Goal: Task Accomplishment & Management: Complete application form

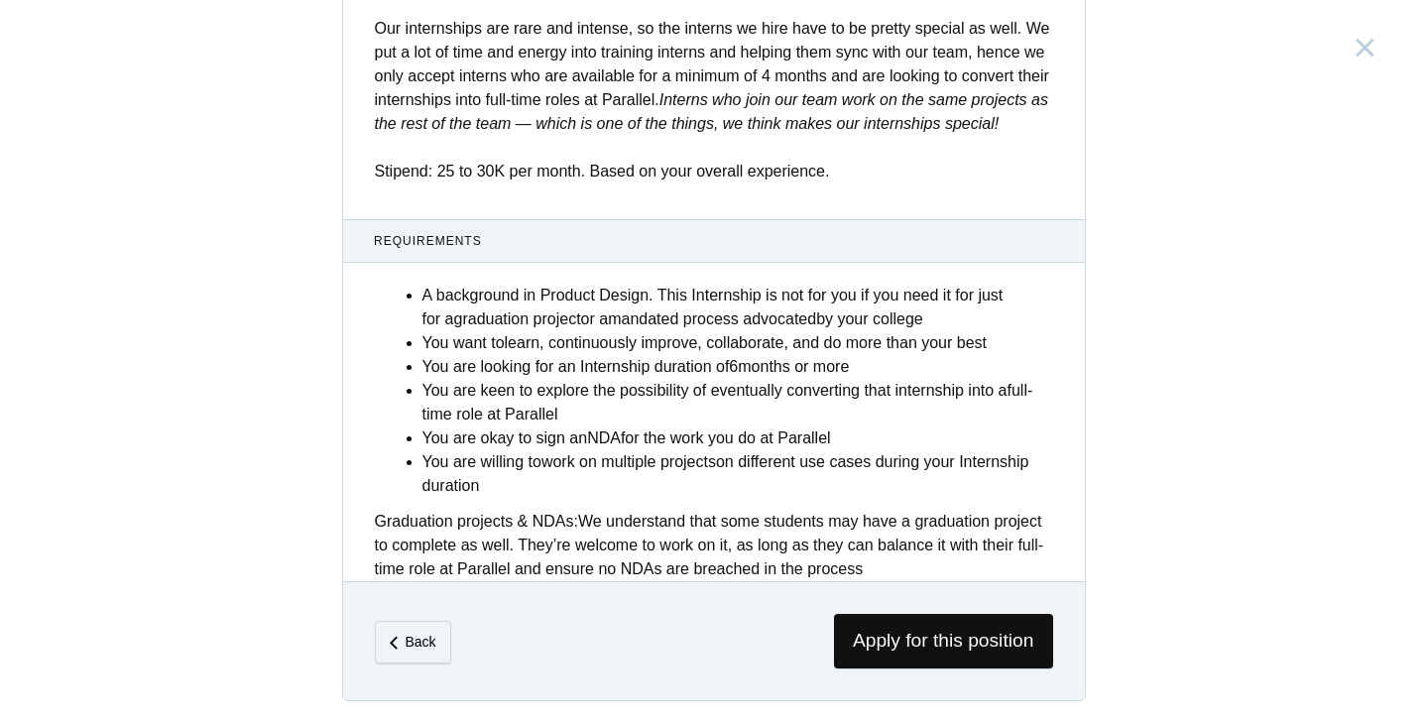
scroll to position [801, 0]
click at [901, 630] on span "Apply for this position" at bounding box center [943, 641] width 219 height 55
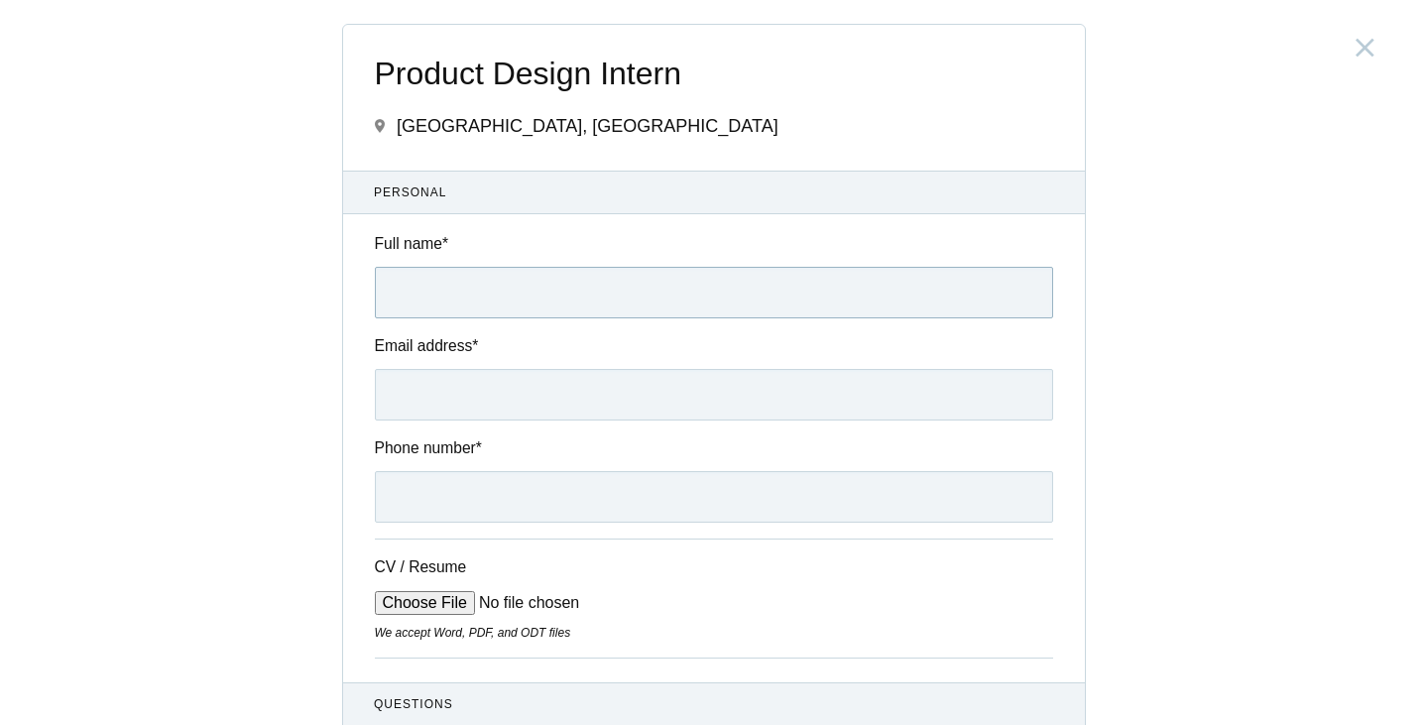
click at [523, 279] on input "Full name *" at bounding box center [714, 293] width 678 height 52
type input "Kartiki Mangesh Mahadik"
type input "+919819249083"
click at [534, 383] on input "Email address *" at bounding box center [714, 395] width 678 height 52
paste input "kartikkimahadik@gmail.com"
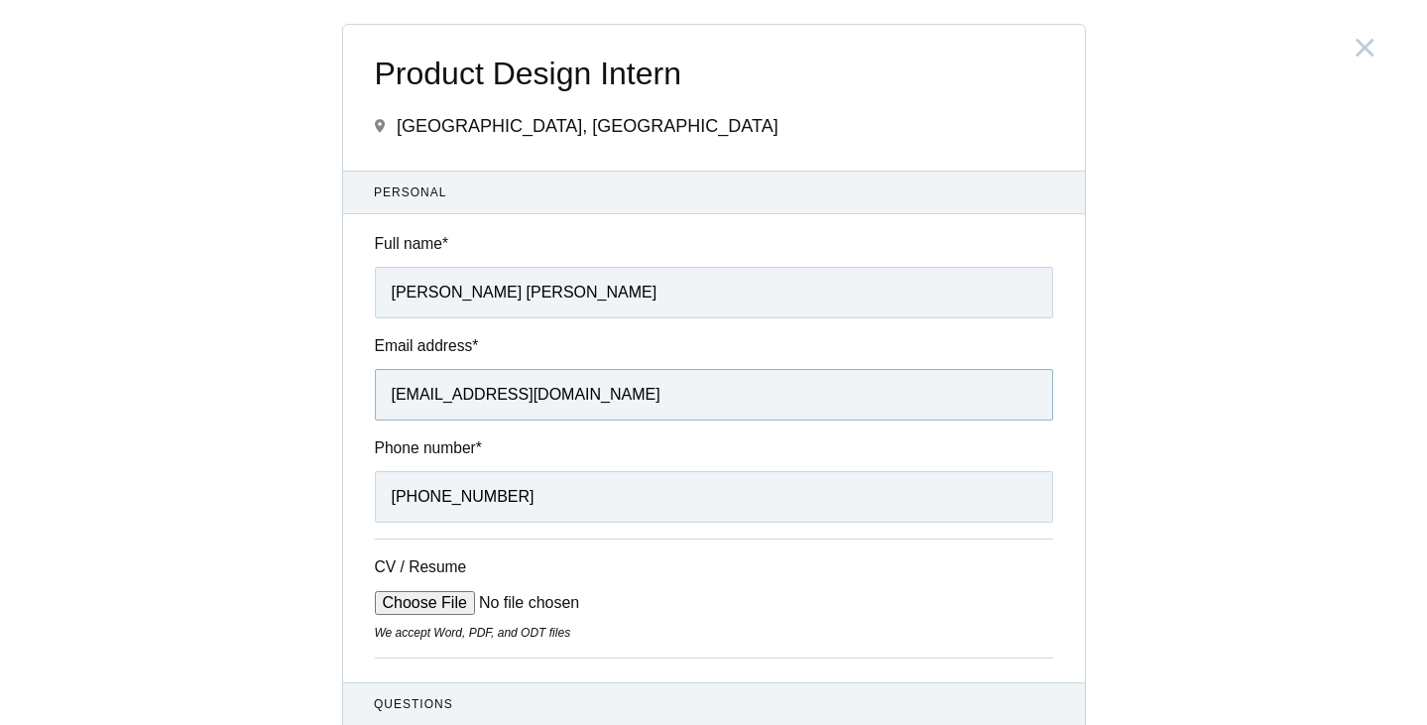
type input "kartikkimahadik@gmail.com"
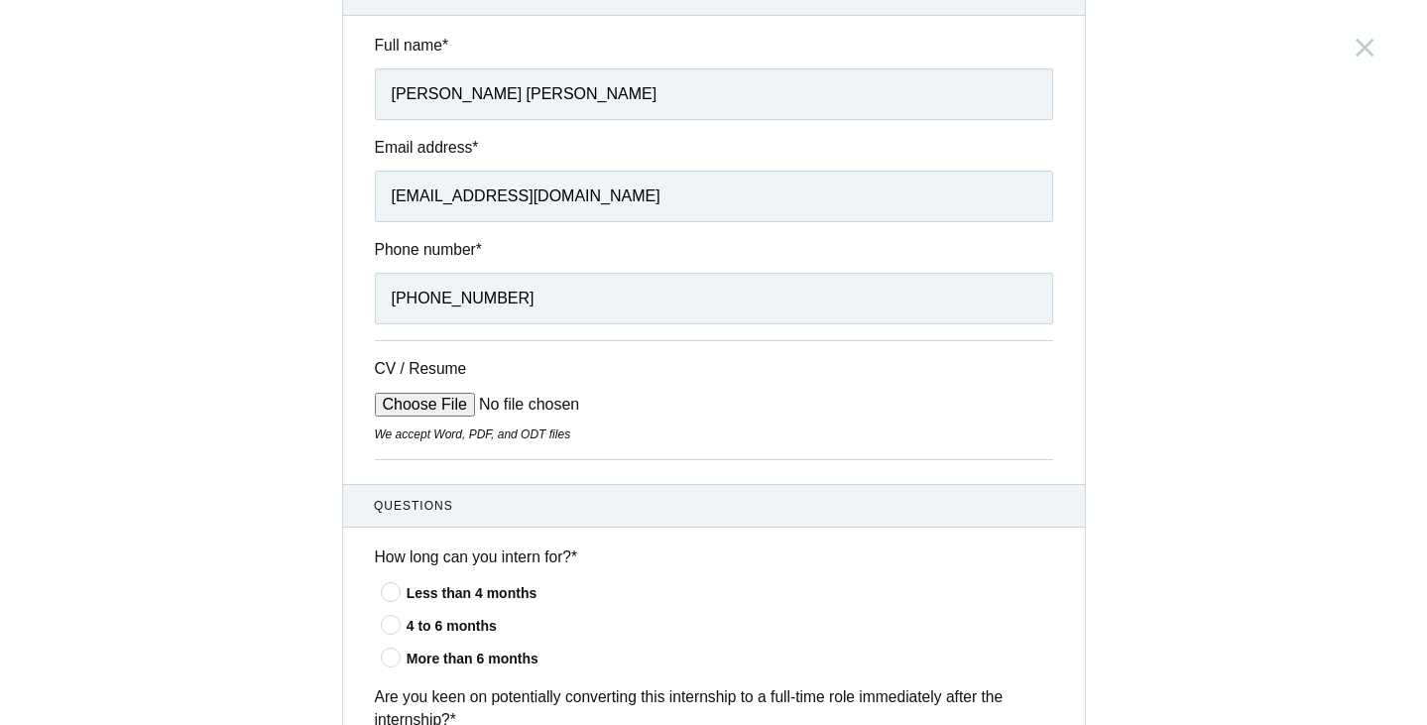
click at [417, 411] on input "CV / Resume" at bounding box center [525, 405] width 300 height 24
type input "C:\fakepath\Kartiki_Resume_UX.pdf"
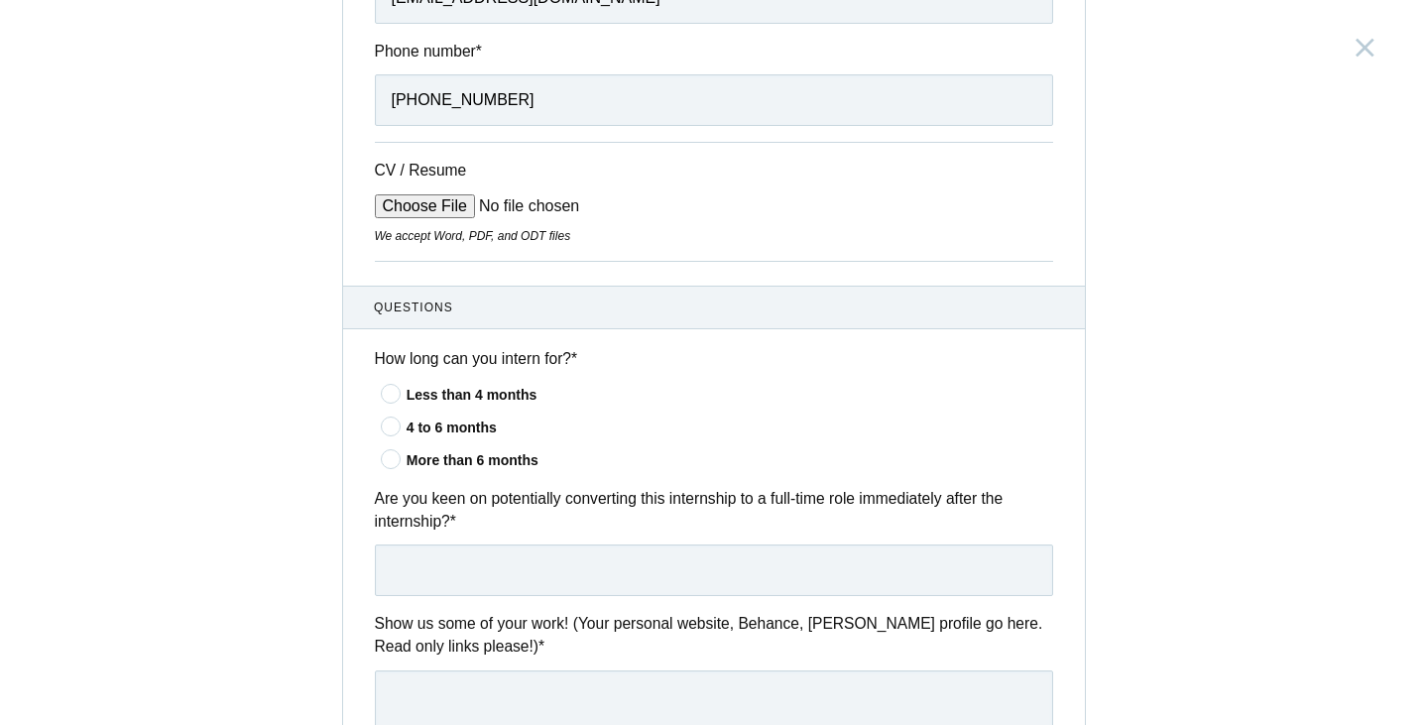
click at [384, 452] on icon at bounding box center [391, 458] width 37 height 13
click at [0, 0] on input"] "More than 6 months" at bounding box center [0, 0] width 0 height 0
click at [559, 551] on input "text" at bounding box center [714, 570] width 678 height 52
type input "Yes"
click at [386, 424] on icon at bounding box center [391, 425] width 37 height 13
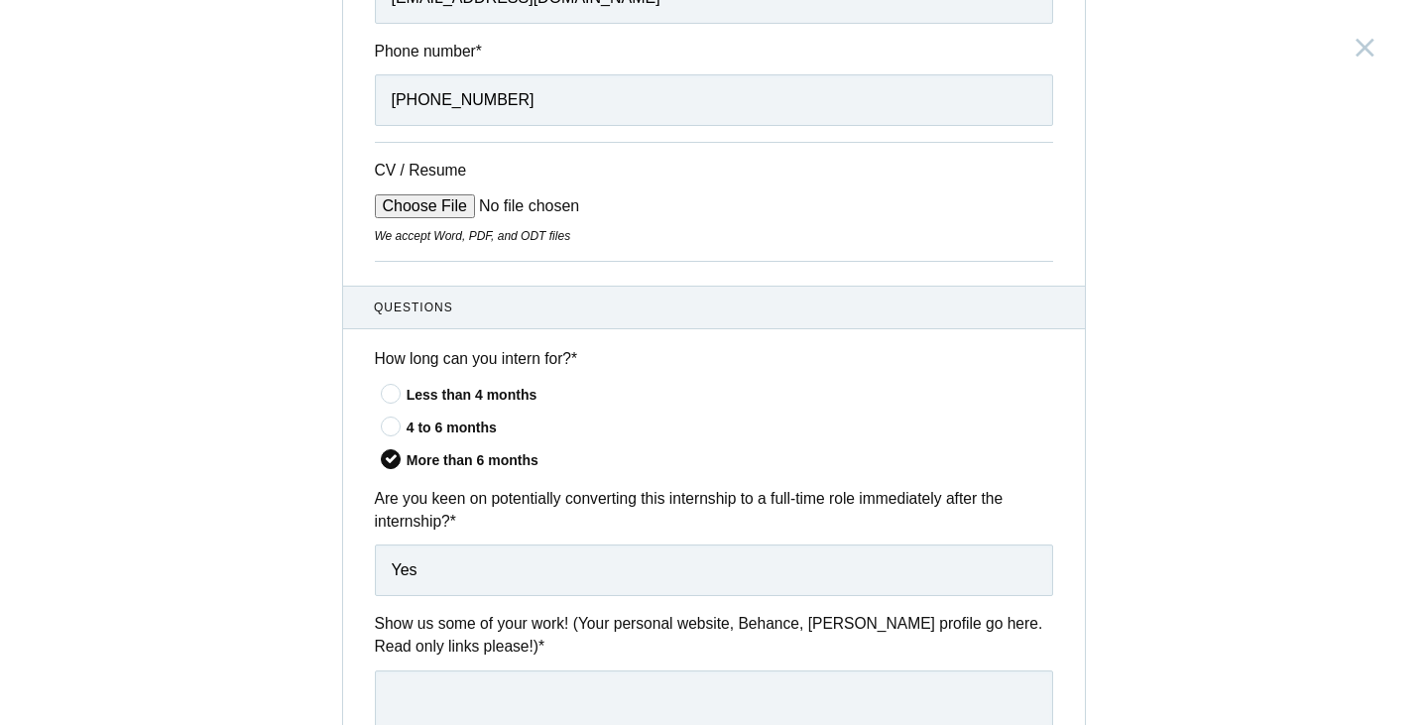
click at [0, 0] on input"] "4 to 6 months" at bounding box center [0, 0] width 0 height 0
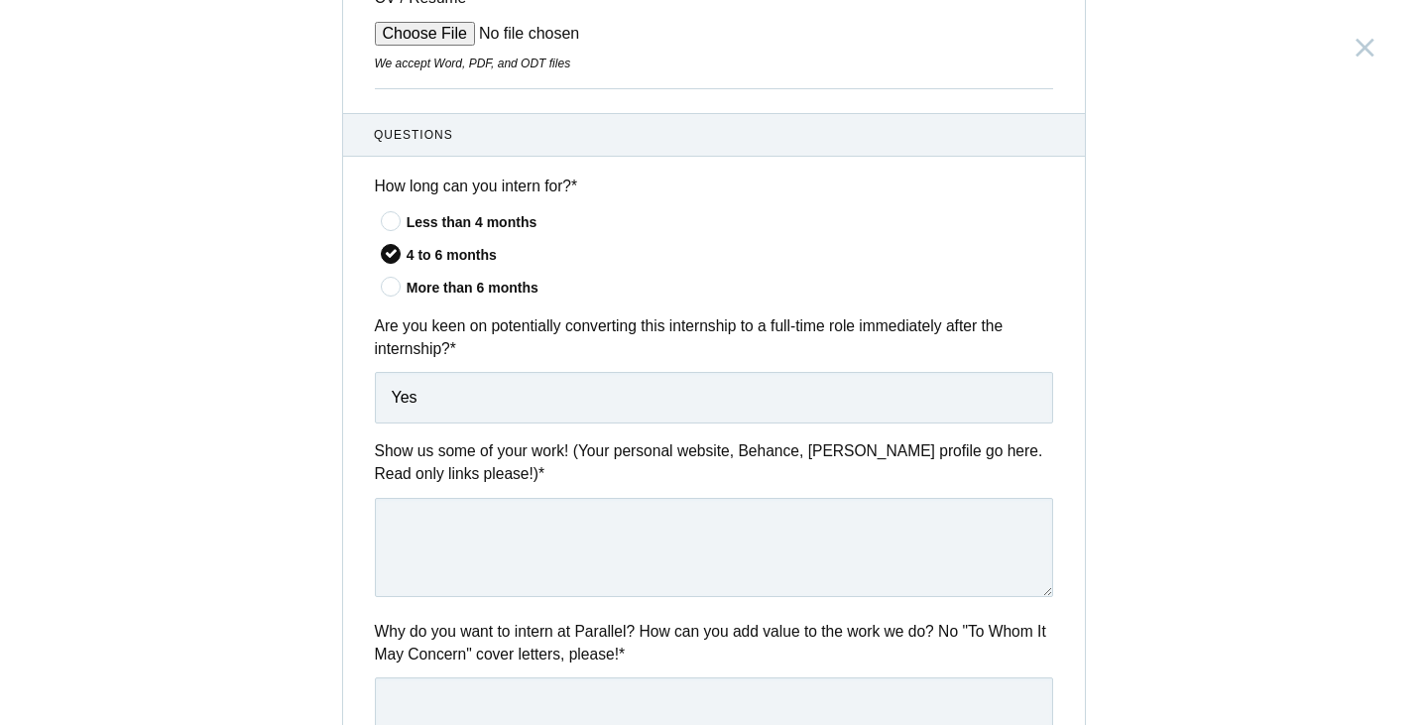
scroll to position [595, 0]
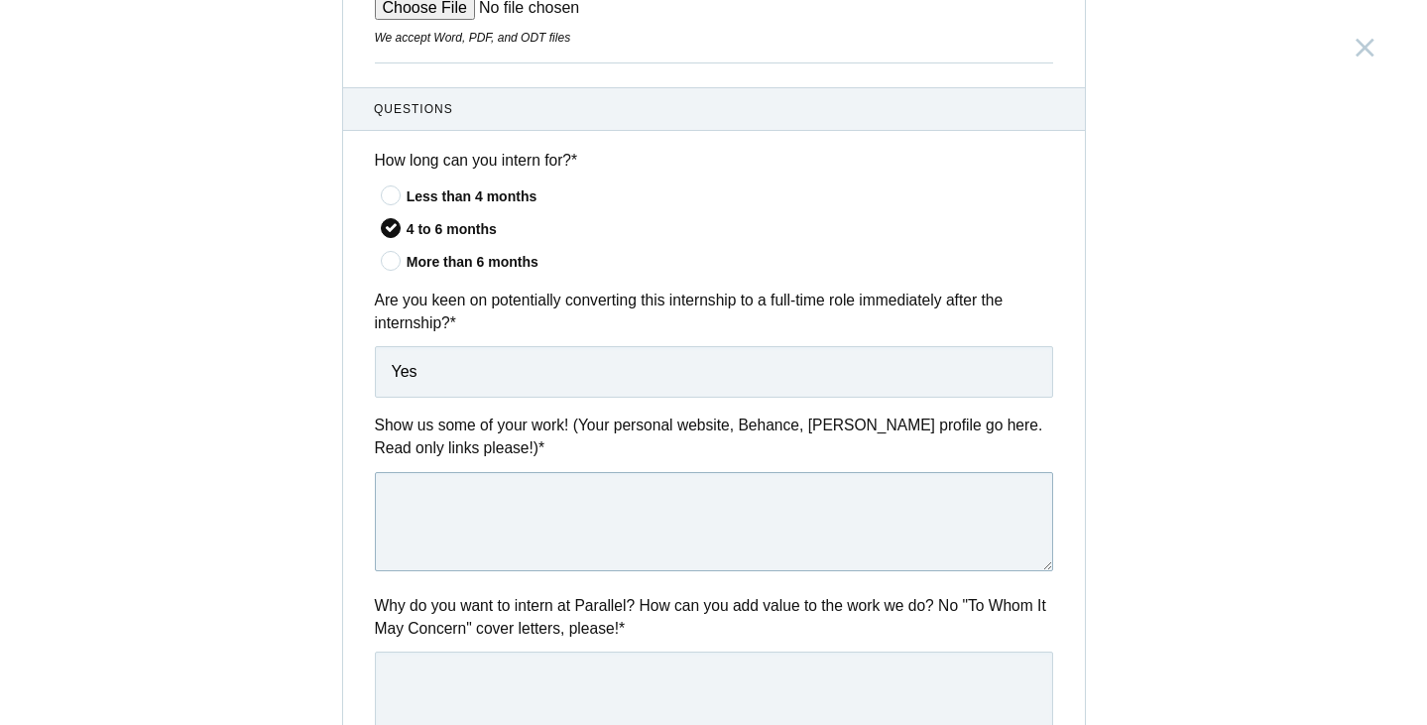
click at [602, 496] on textarea at bounding box center [714, 521] width 678 height 99
paste textarea "https://www.figma.com/proto/FYPYCmphcUn27dQqrZzn4n/Kartiki_UxPortfolio?page-id=…"
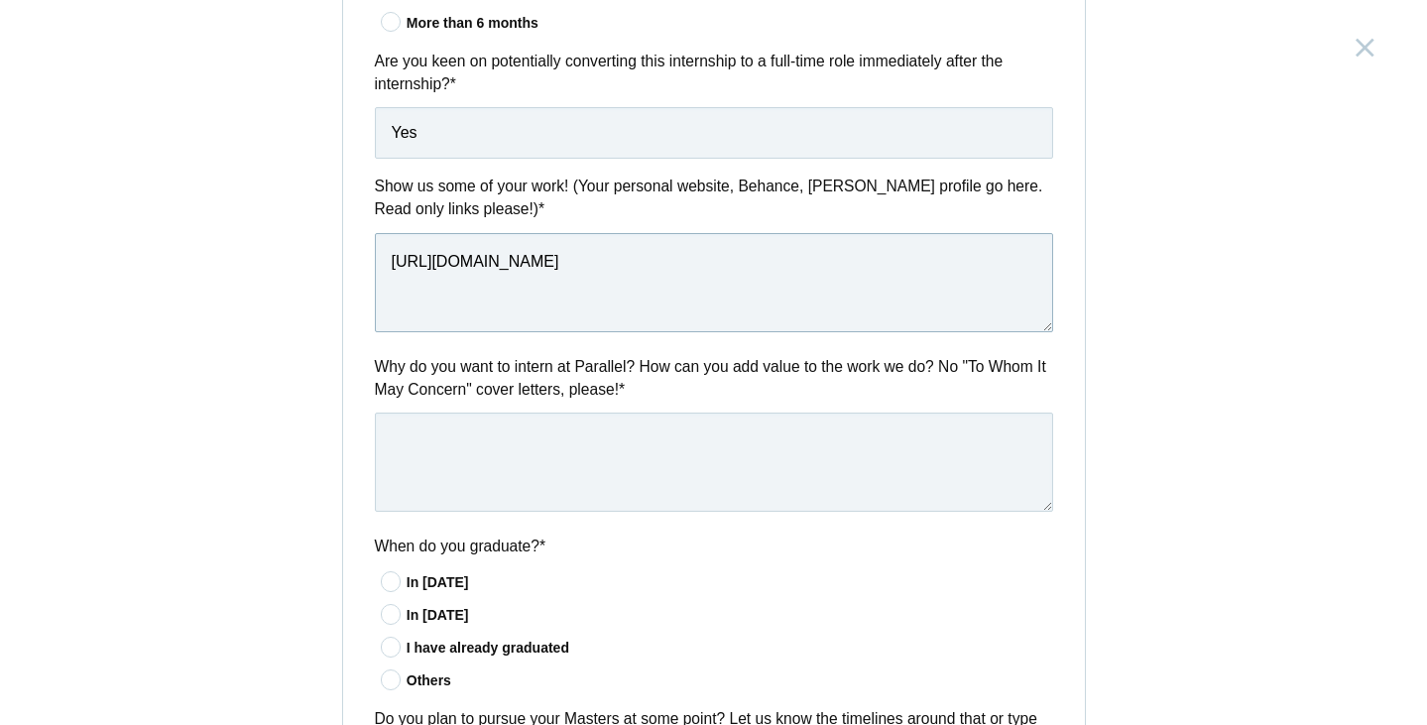
scroll to position [793, 0]
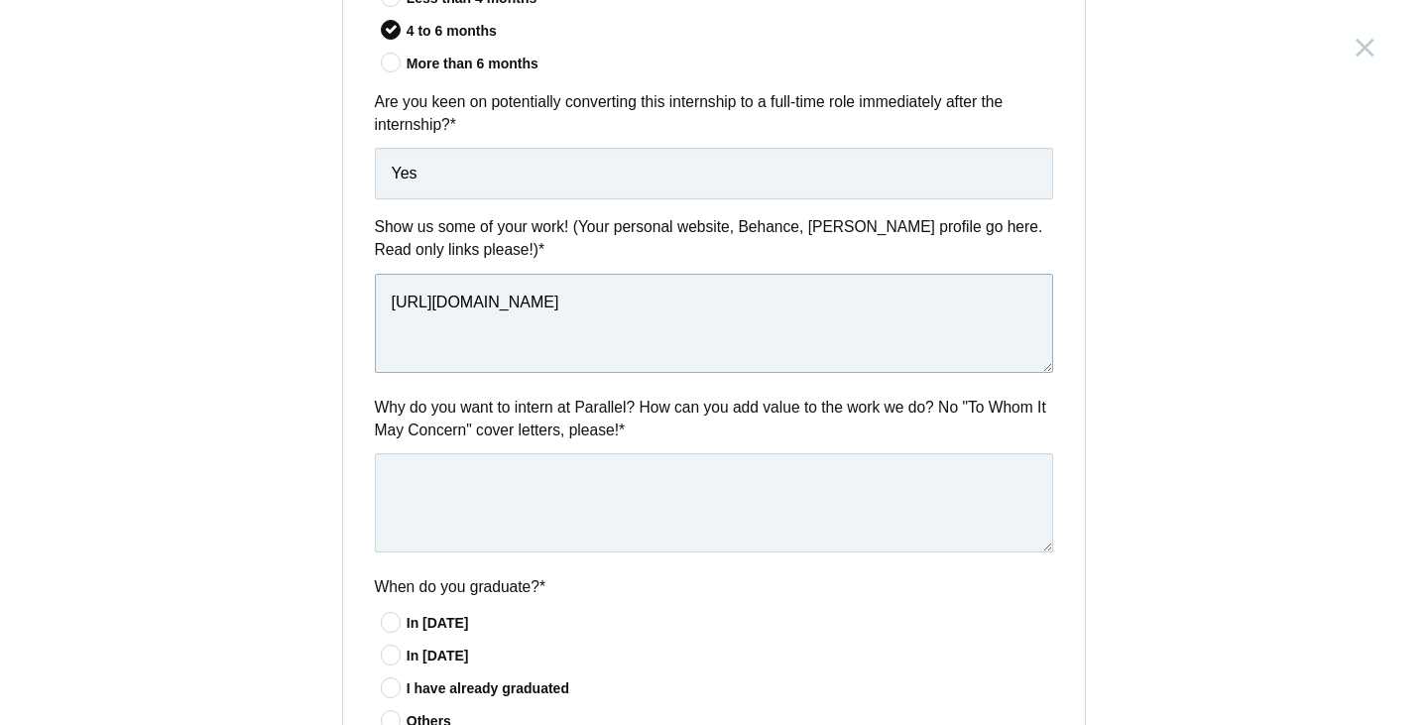
type textarea "https://www.figma.com/proto/FYPYCmphcUn27dQqrZzn4n/Kartiki_UxPortfolio?page-id=…"
click at [651, 543] on textarea at bounding box center [714, 502] width 678 height 99
click at [725, 498] on textarea at bounding box center [714, 502] width 678 height 99
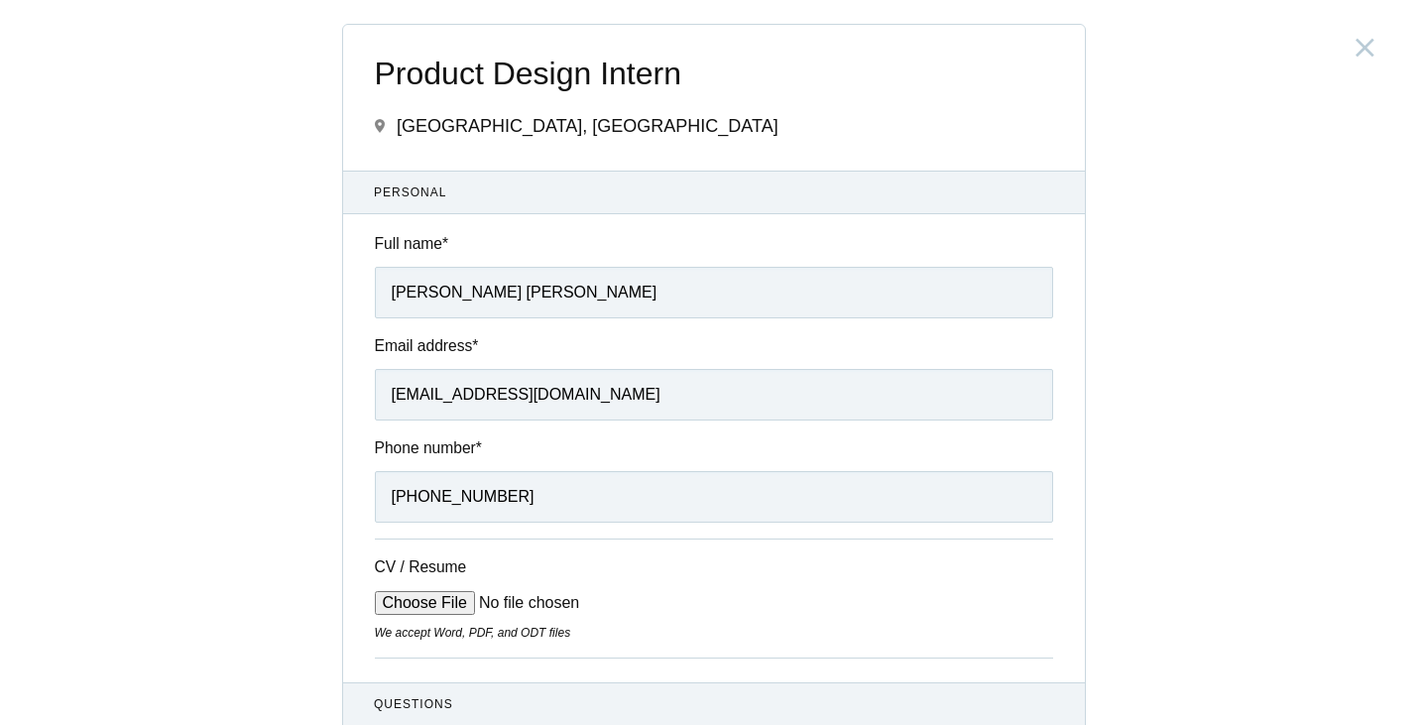
scroll to position [595, 0]
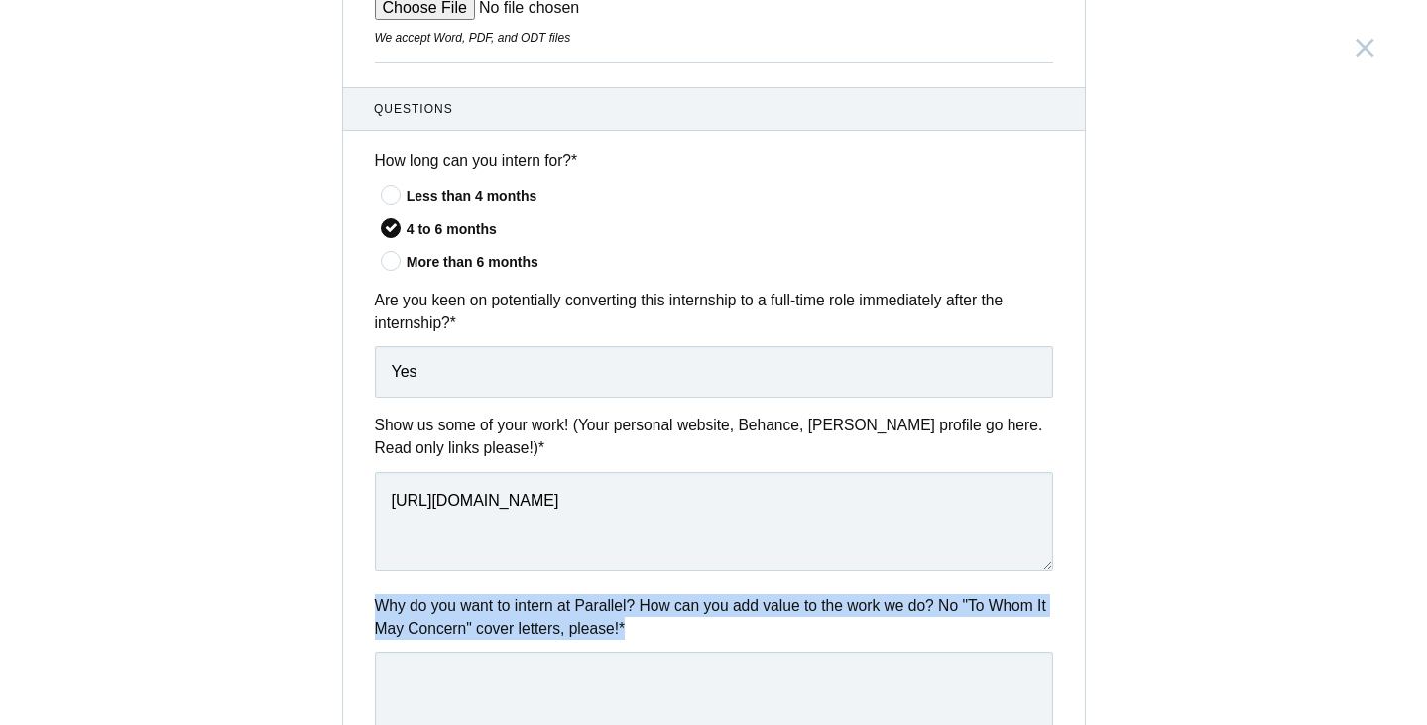
drag, startPoint x: 362, startPoint y: 605, endPoint x: 738, endPoint y: 623, distance: 376.1
click at [738, 623] on div "Why do you want to intern at Parallel? How can you add value to the work we do?…" at bounding box center [714, 676] width 742 height 164
copy label "Why do you want to intern at Parallel? How can you add value to the work we do?…"
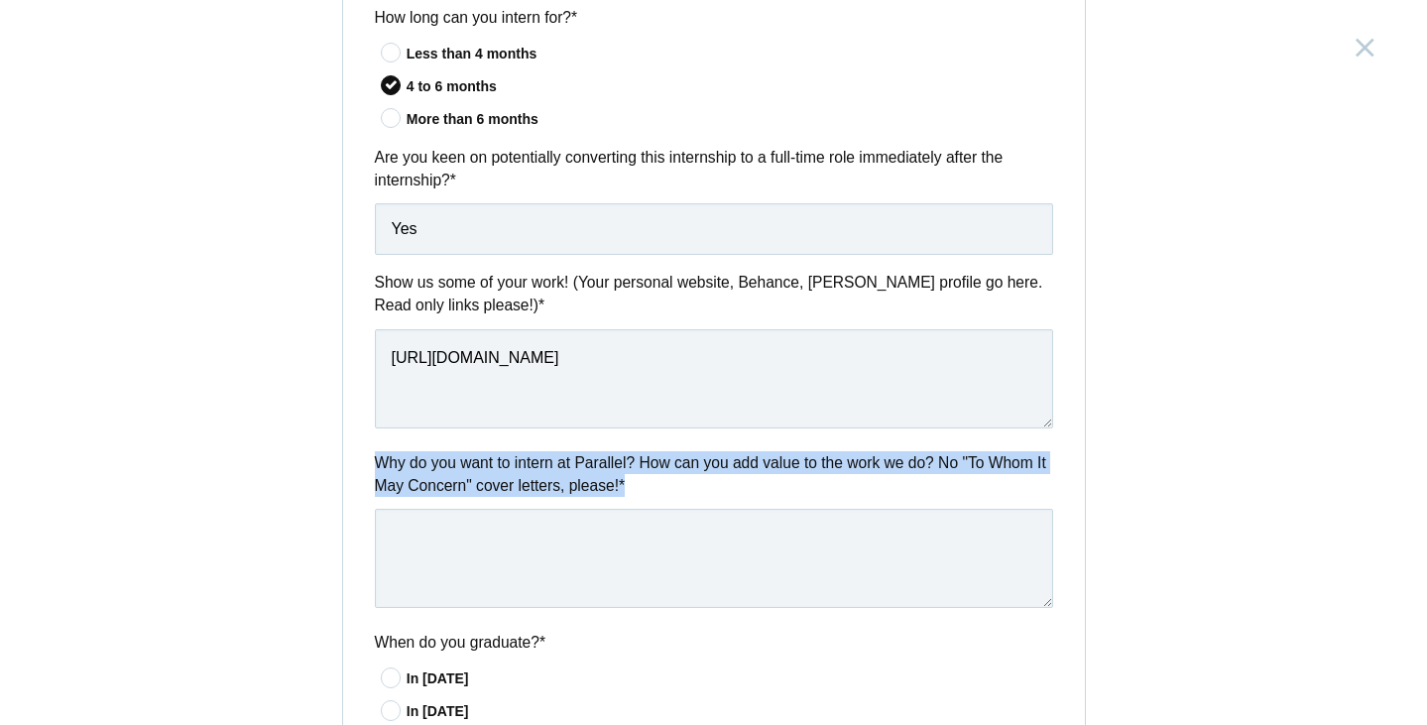
scroll to position [793, 0]
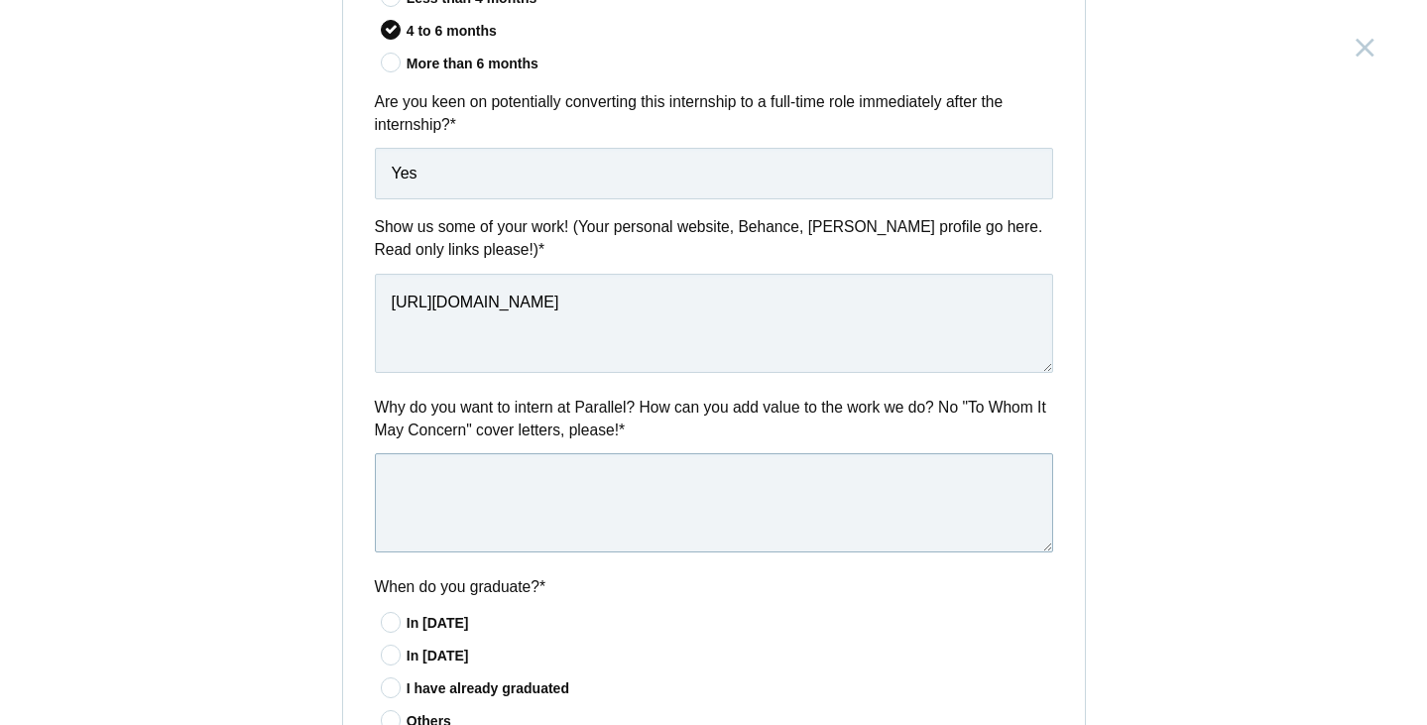
click at [638, 522] on textarea at bounding box center [714, 502] width 678 height 99
paste textarea "I want to intern at Parallel because I admire not just the work you do, but the…"
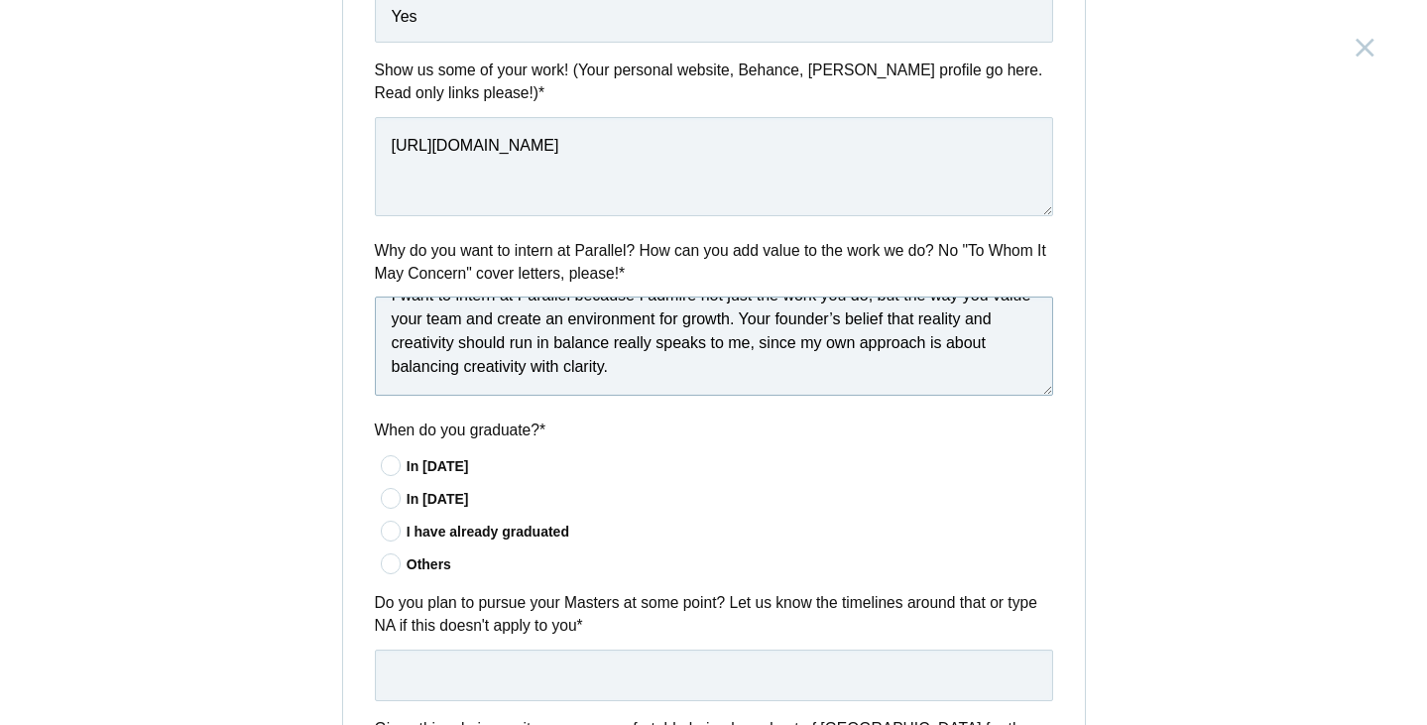
scroll to position [991, 0]
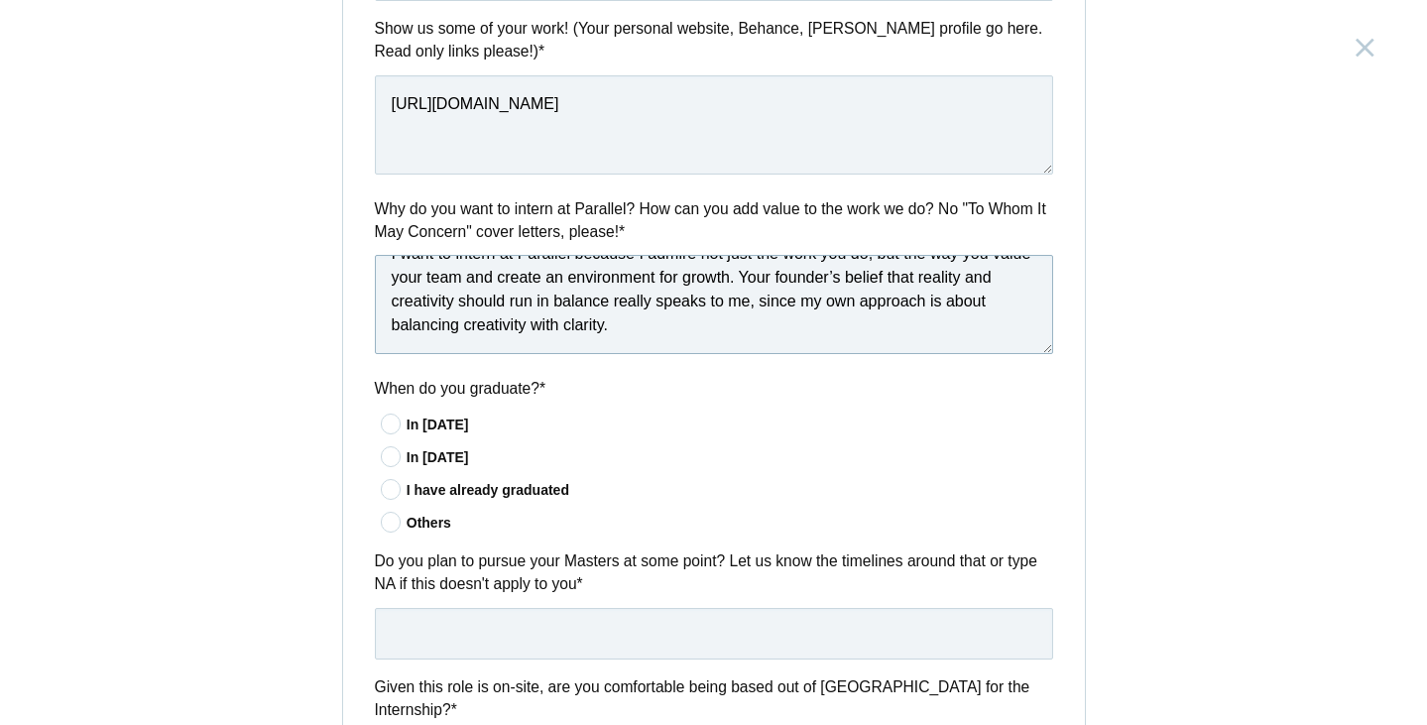
type textarea "I want to intern at Parallel because I admire not just the work you do, but the…"
click at [388, 487] on icon at bounding box center [391, 489] width 37 height 13
click at [0, 0] on input"] "I have already graduated" at bounding box center [0, 0] width 0 height 0
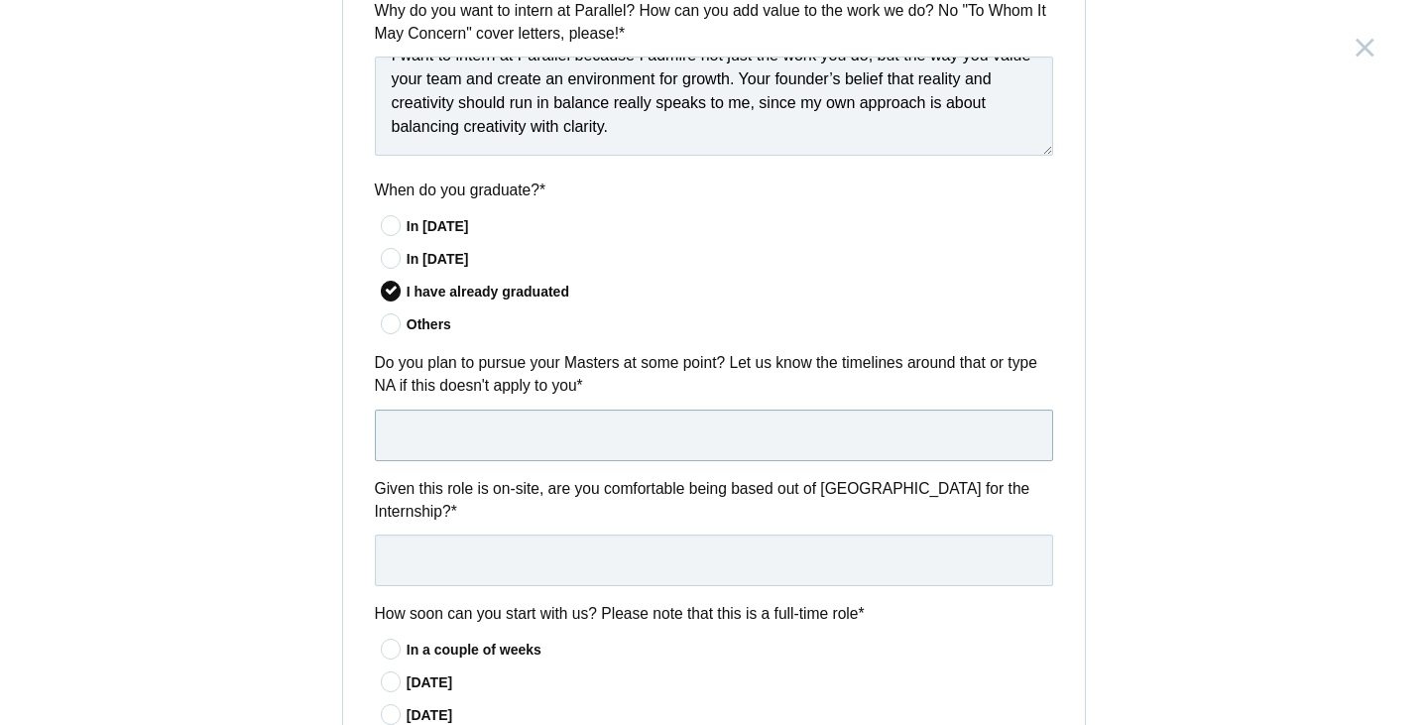
click at [635, 411] on input "text" at bounding box center [714, 435] width 678 height 52
type input "NA"
click at [599, 564] on input "text" at bounding box center [714, 560] width 678 height 52
type input "y"
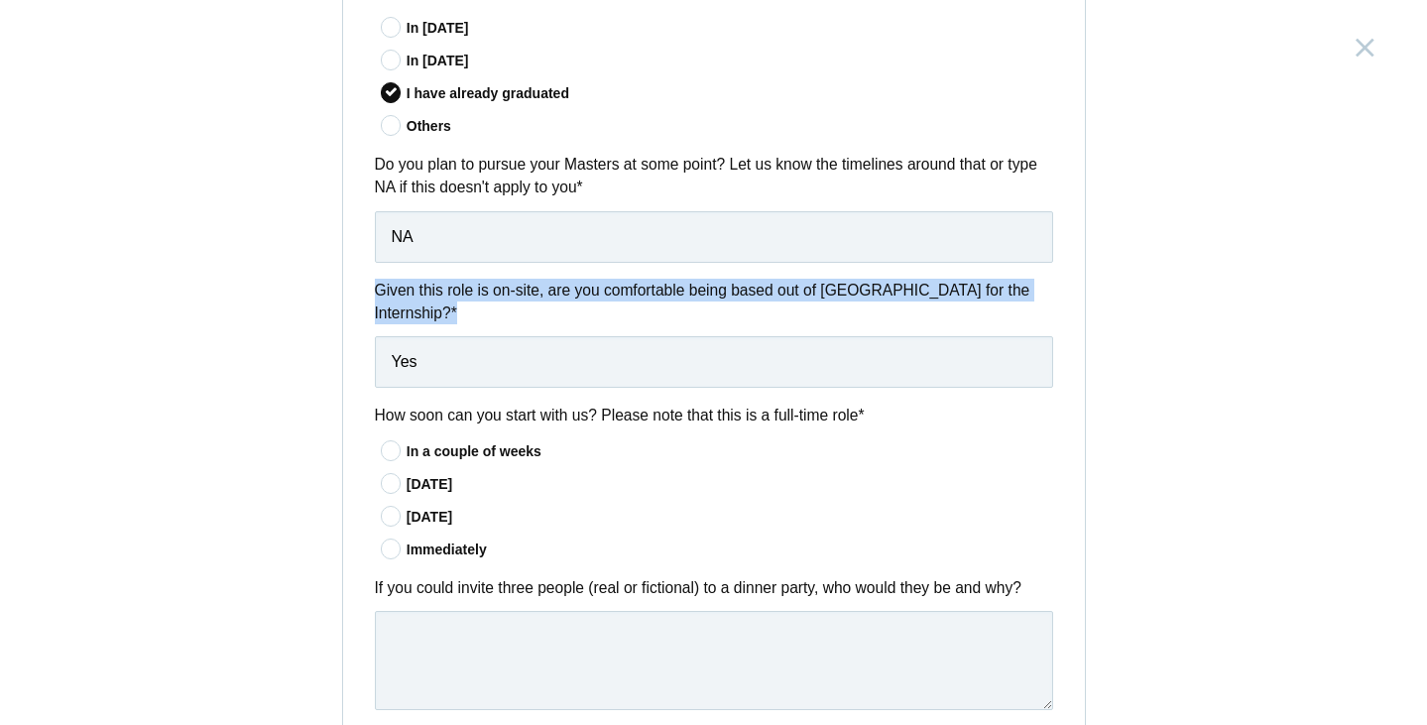
drag, startPoint x: 350, startPoint y: 294, endPoint x: 1021, endPoint y: 318, distance: 671.5
click at [1021, 318] on div "Given this role is on-site, are you comfortable being based out of Bangalore fo…" at bounding box center [714, 333] width 742 height 109
copy label "Given this role is on-site, are you comfortable being based out of Bangalore fo…"
click at [496, 309] on label "Given this role is on-site, are you comfortable being based out of Bangalore fo…" at bounding box center [714, 302] width 678 height 47
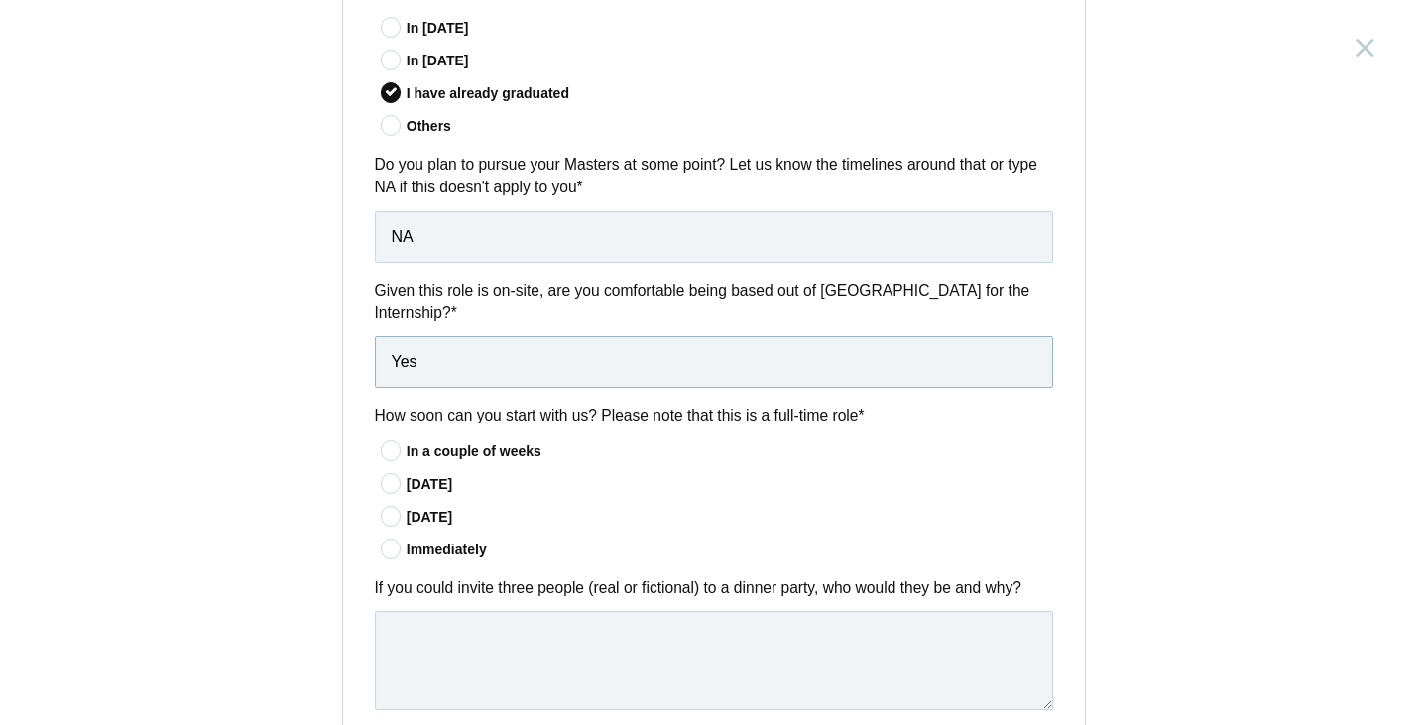
click at [481, 361] on input "Yes" at bounding box center [714, 362] width 678 height 52
drag, startPoint x: 487, startPoint y: 372, endPoint x: 344, endPoint y: 370, distance: 142.8
click at [344, 370] on div "Given this role is on-site, are you comfortable being based out of Bangalore fo…" at bounding box center [714, 333] width 742 height 109
paste input ", I am comfortable being based in Bangalore for the internship."
click at [412, 366] on input "Yes, I am comfortable being based in Bangalore for the internship." at bounding box center [714, 362] width 678 height 52
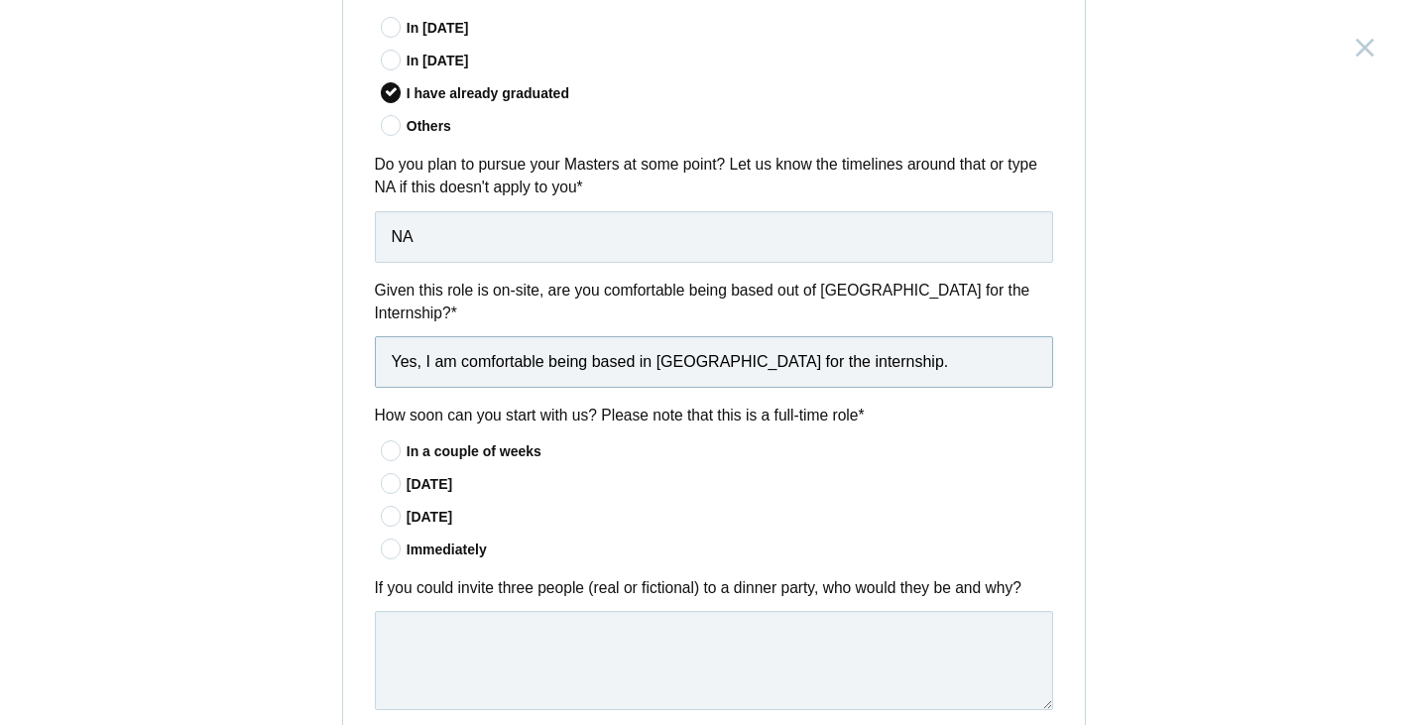
click at [841, 357] on input "Yes, I am comfortable being based in Bangalore for the internship." at bounding box center [714, 362] width 678 height 52
click at [887, 355] on input "Yes, I am comfortable being based in Bangalore for the internship." at bounding box center [714, 362] width 678 height 52
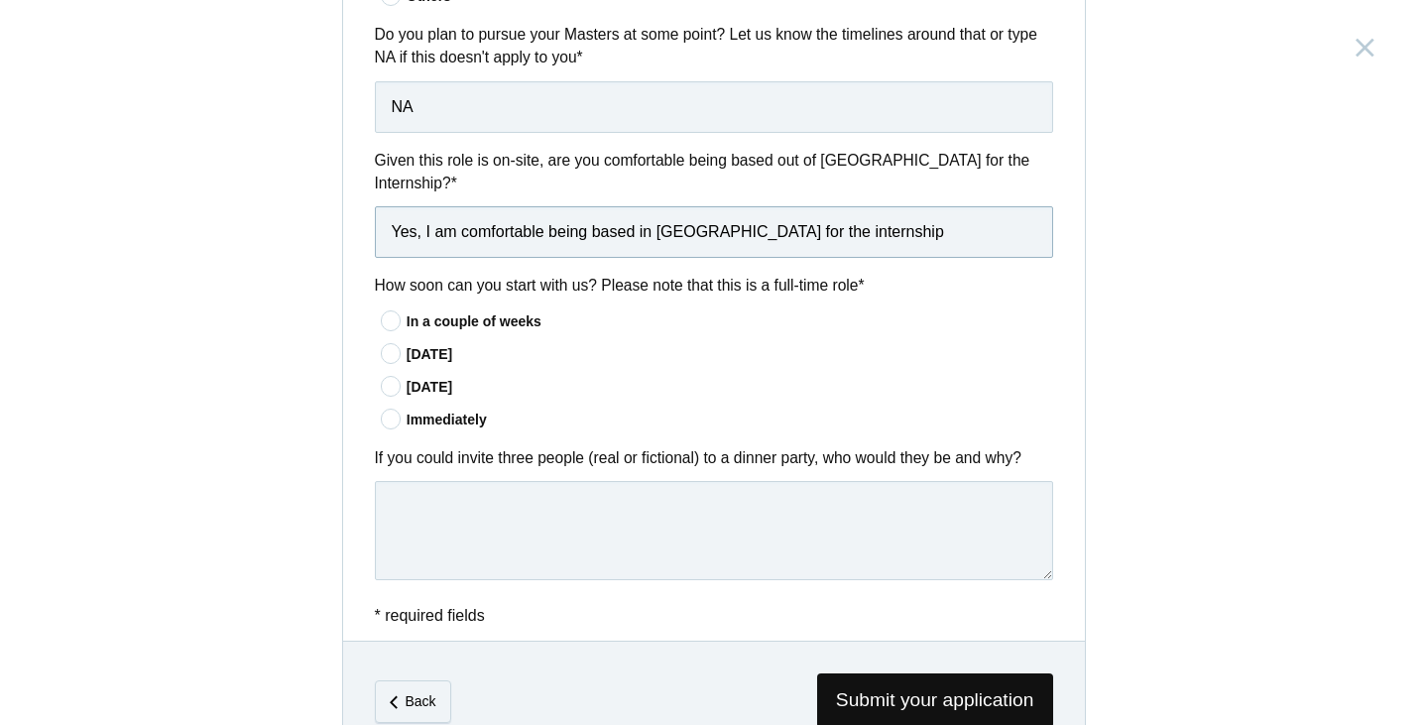
scroll to position [1577, 0]
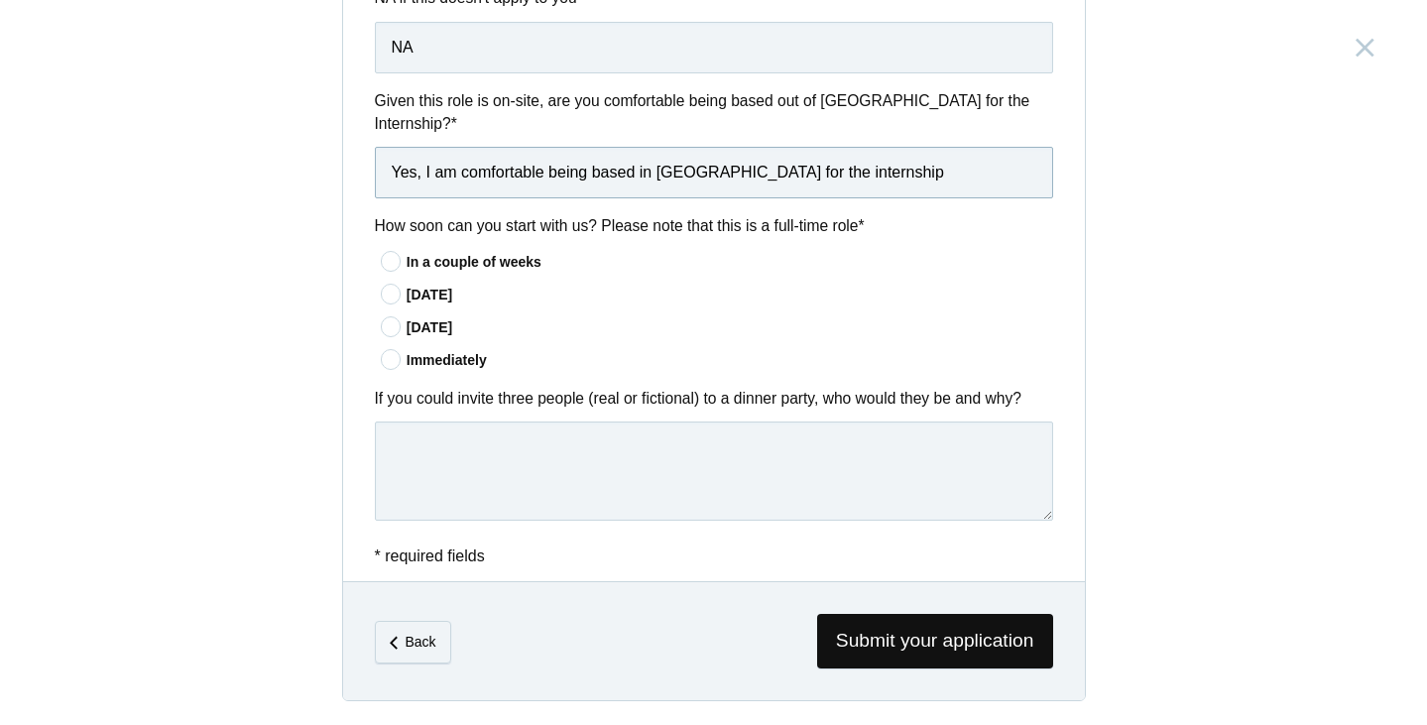
type input "Yes, I am comfortable being based in Bangalore for the internship"
click at [381, 327] on icon at bounding box center [391, 326] width 37 height 13
click at [0, 0] on input"] "In 60 days" at bounding box center [0, 0] width 0 height 0
click at [519, 305] on div "In 30 days" at bounding box center [729, 295] width 646 height 21
click at [0, 0] on input"] "In 30 days" at bounding box center [0, 0] width 0 height 0
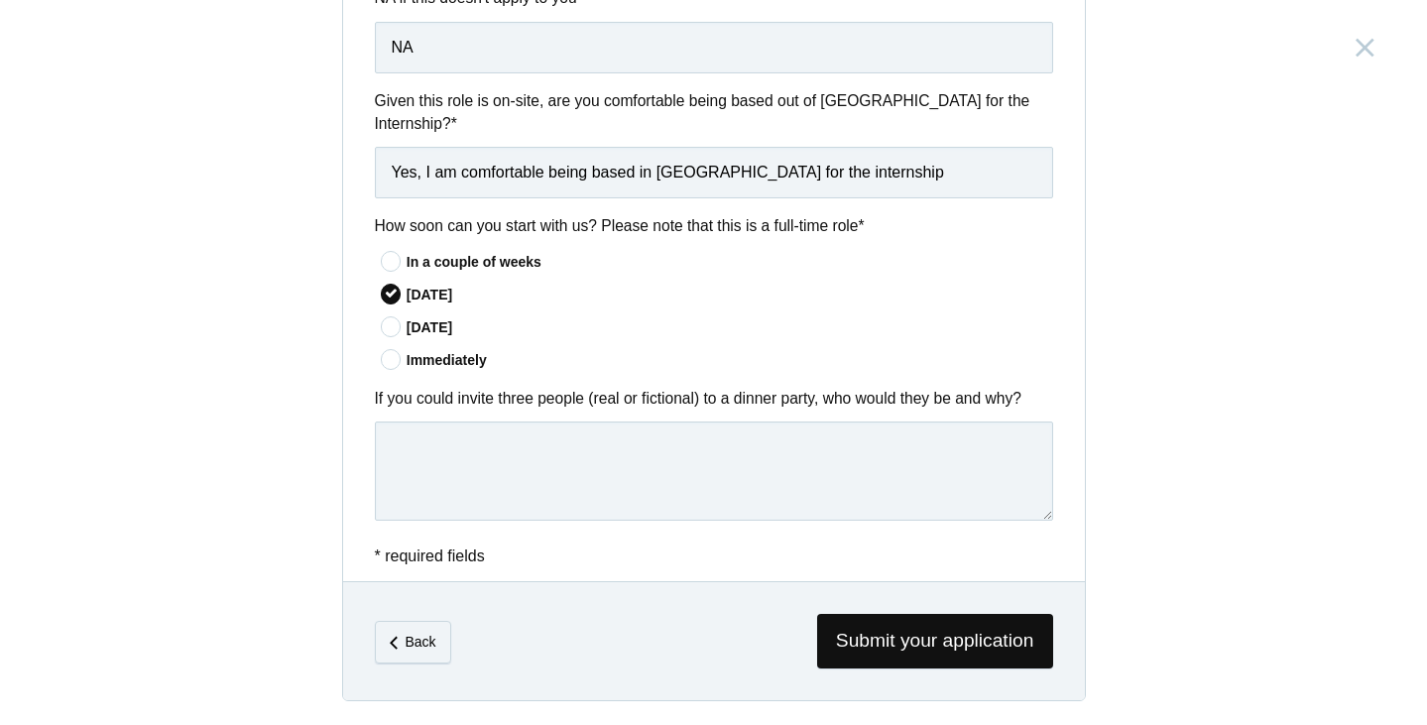
click at [406, 264] on div "In a couple of weeks" at bounding box center [729, 262] width 646 height 21
click at [0, 0] on input"] "In a couple of weeks" at bounding box center [0, 0] width 0 height 0
click at [406, 333] on div "In 60 days" at bounding box center [729, 327] width 646 height 21
click at [0, 0] on input"] "In 60 days" at bounding box center [0, 0] width 0 height 0
click at [420, 293] on div "In 30 days" at bounding box center [729, 295] width 646 height 21
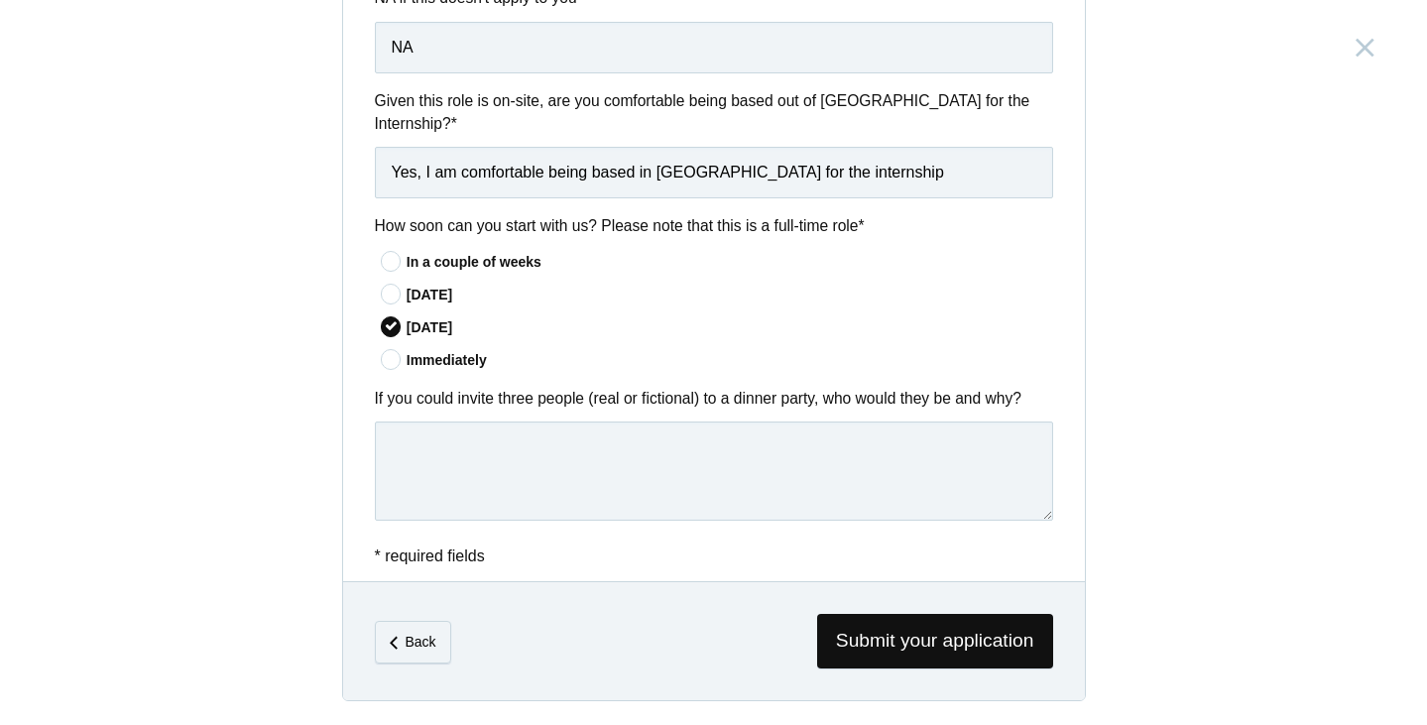
click at [0, 0] on input"] "In 30 days" at bounding box center [0, 0] width 0 height 0
click at [476, 437] on textarea at bounding box center [714, 470] width 678 height 99
type textarea "I"
type textarea "F"
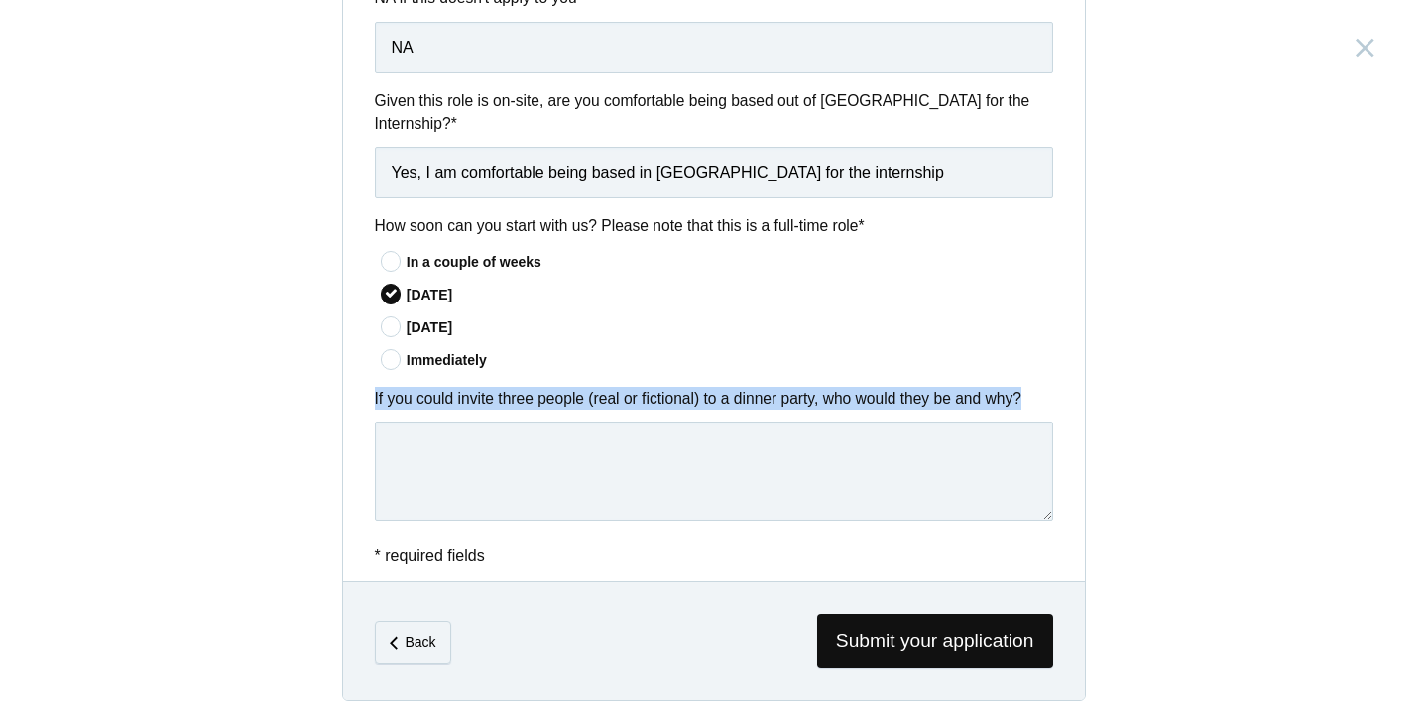
drag, startPoint x: 366, startPoint y: 406, endPoint x: 1013, endPoint y: 420, distance: 647.5
click at [1013, 420] on div "If you could invite three people (real or fictional) to a dinner party, who wou…" at bounding box center [714, 457] width 742 height 141
copy div "If you could invite three people (real or fictional) to a dinner party, who wou…"
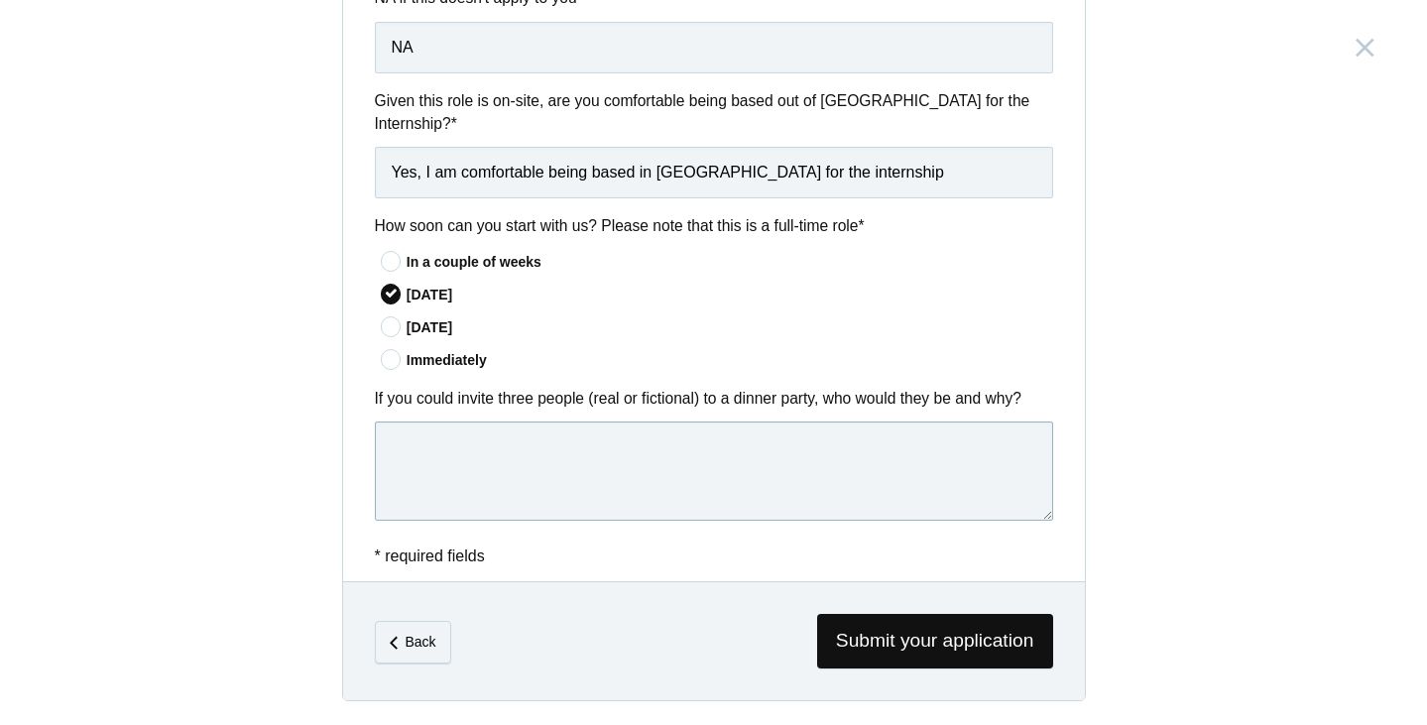
click at [505, 464] on textarea at bounding box center [714, 470] width 678 height 99
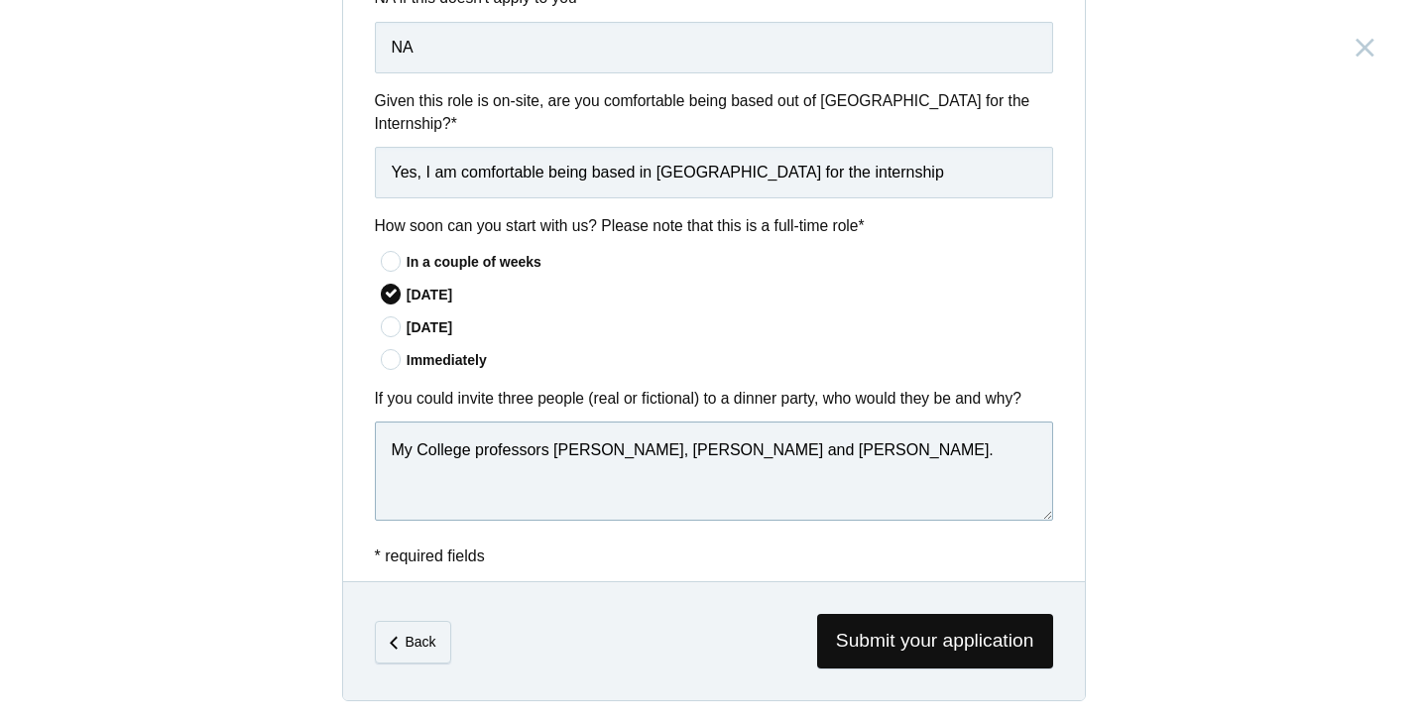
click at [384, 450] on textarea "My College professors Prasad Shetty, Apoorva Talpade and Rupali Gupte." at bounding box center [714, 470] width 678 height 99
click at [779, 449] on textarea "My College professors Prasad Shetty, Apoorva Talpade and Rupali Gupte." at bounding box center [714, 470] width 678 height 99
click at [611, 450] on textarea "My College professors Prasad Shetty, Apoorva Talpade and Rupali Gupte." at bounding box center [714, 470] width 678 height 99
click at [994, 442] on textarea "My College professors Prasad Shetty, Apoorva Talpade and Rupali Gupte." at bounding box center [714, 470] width 678 height 99
paste textarea "I really enjoy the company of these people and I have never met, nor do I think…"
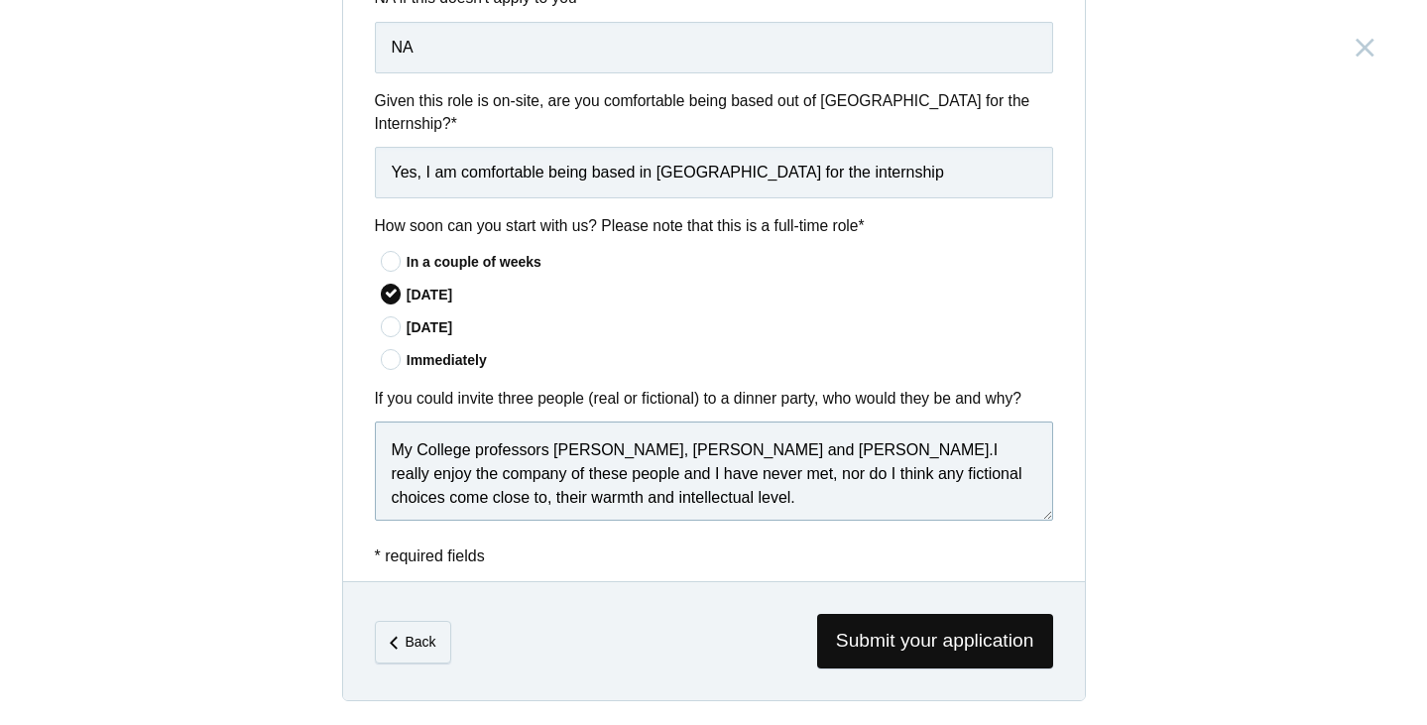
click at [908, 449] on textarea "My College professors Prasad Shetty, Apoorva Talpade and Rupali Gupte.I really …" at bounding box center [714, 470] width 678 height 99
click at [389, 447] on textarea "My College professors Prasad Shetty, Apoorva Talpade and Rupali Gupte. I really…" at bounding box center [714, 470] width 678 height 99
click at [821, 494] on textarea "My College professors Prasad Shetty, Apoorva Talpade and Rupali Gupte. I really…" at bounding box center [714, 470] width 678 height 99
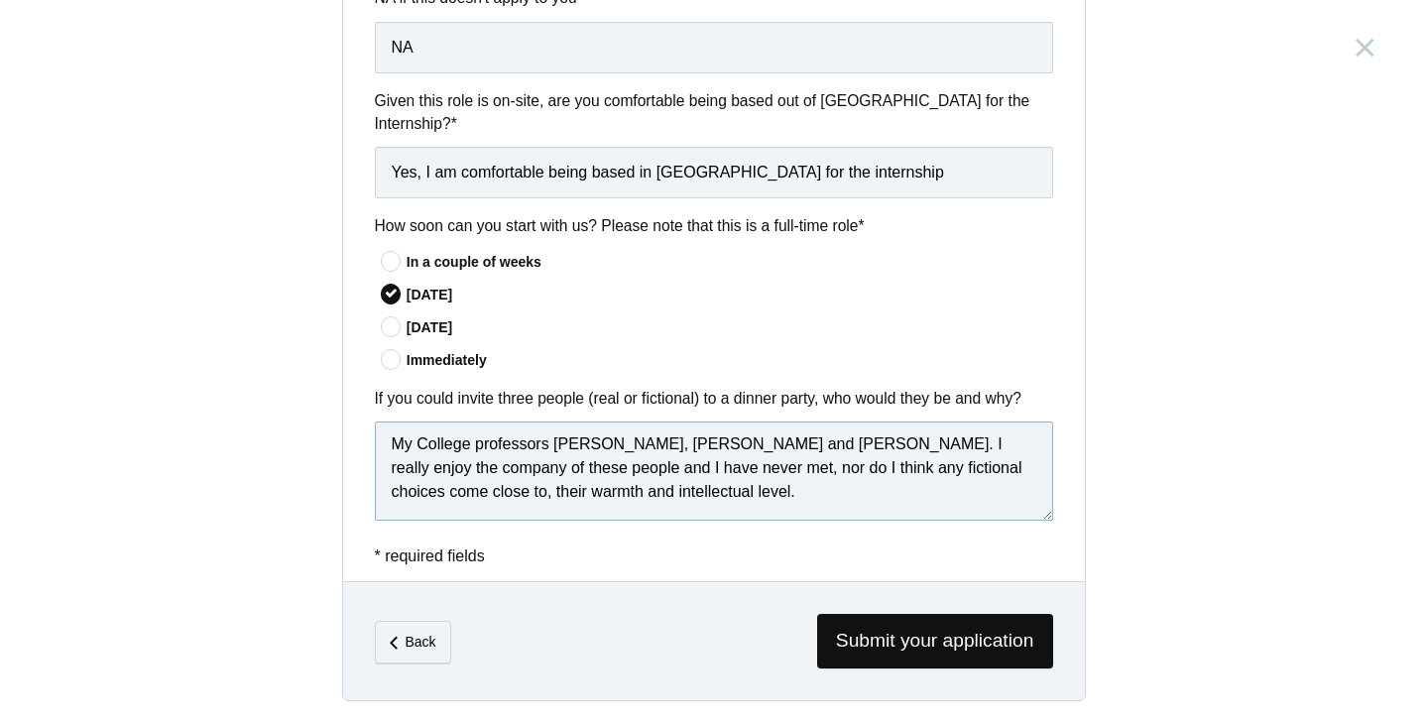
type textarea "My College professors Prasad Shetty, Apoorva Talpade and Rupali Gupte. I really…"
click at [853, 644] on span "Submit your application" at bounding box center [935, 641] width 236 height 55
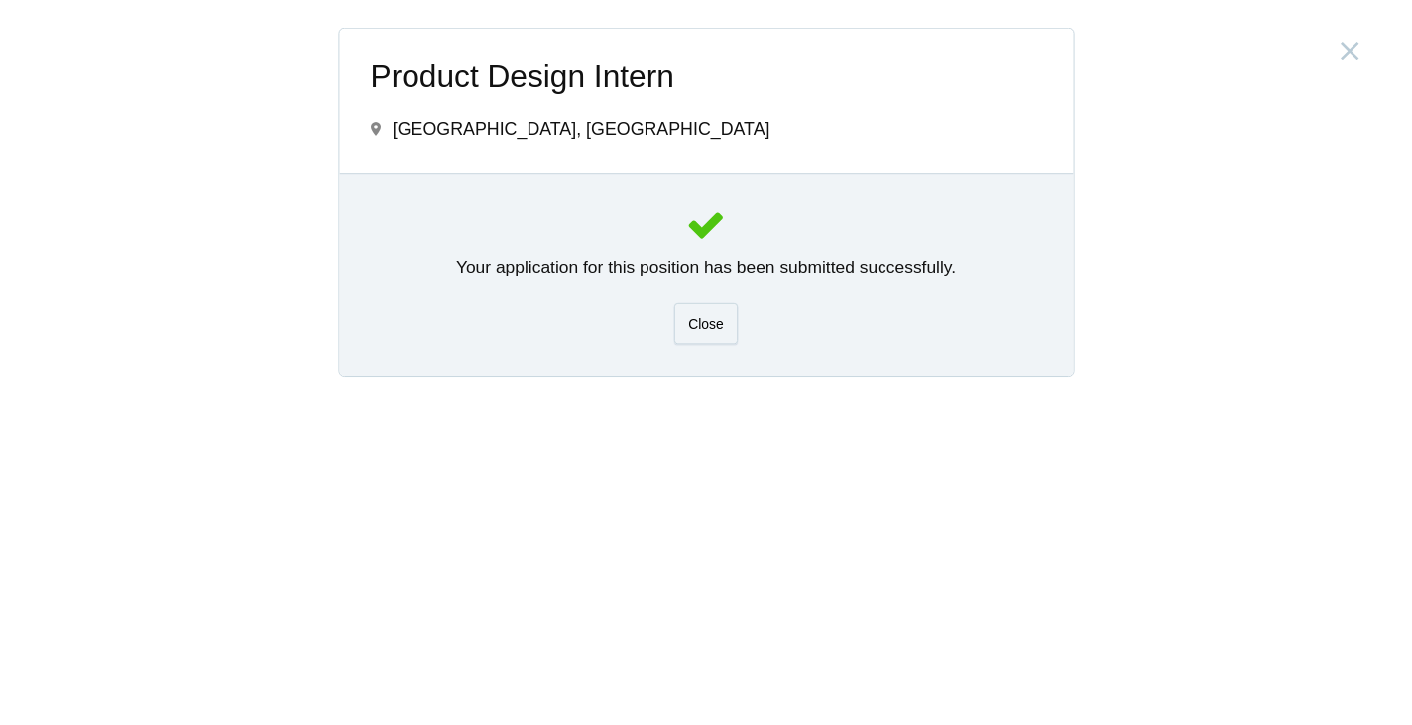
scroll to position [0, 0]
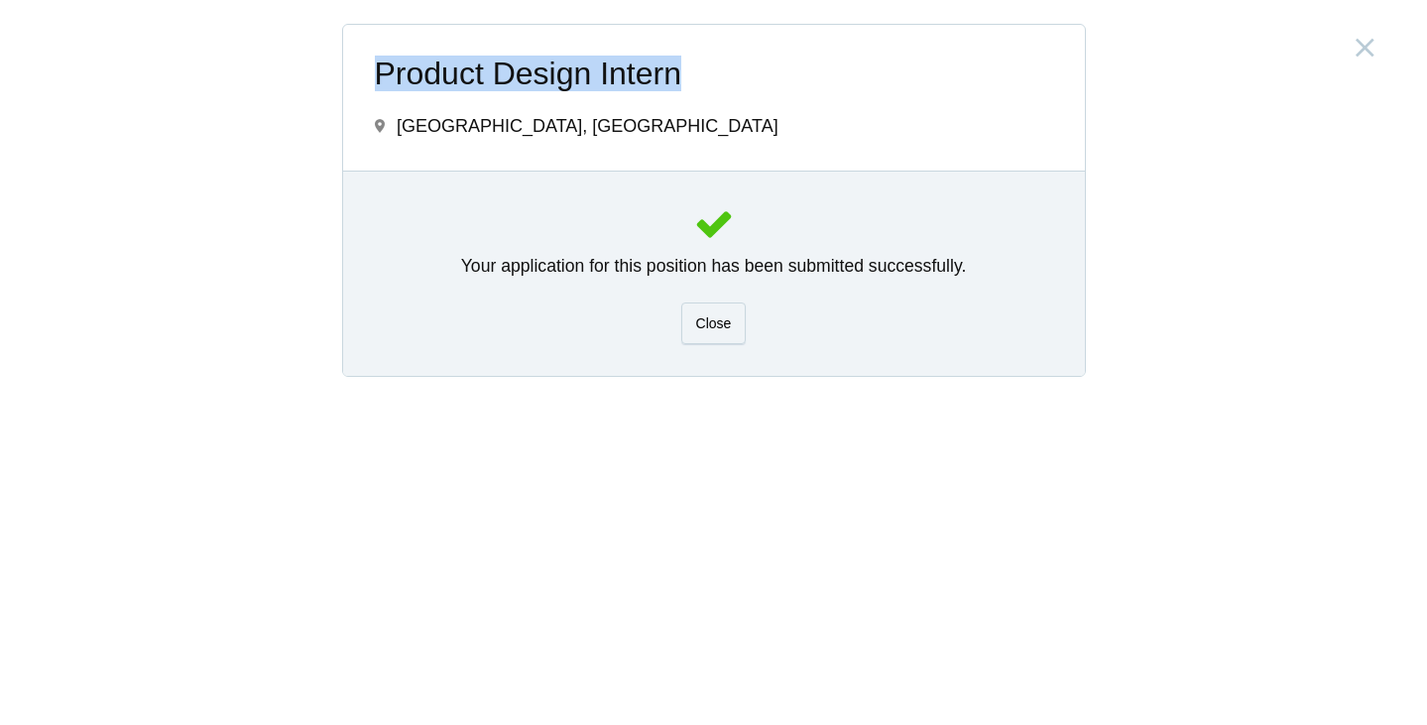
drag, startPoint x: 390, startPoint y: 67, endPoint x: 773, endPoint y: 73, distance: 383.7
click at [773, 73] on div "Product Design Intern India, Bangalore" at bounding box center [714, 98] width 742 height 146
copy span "Product Design Intern"
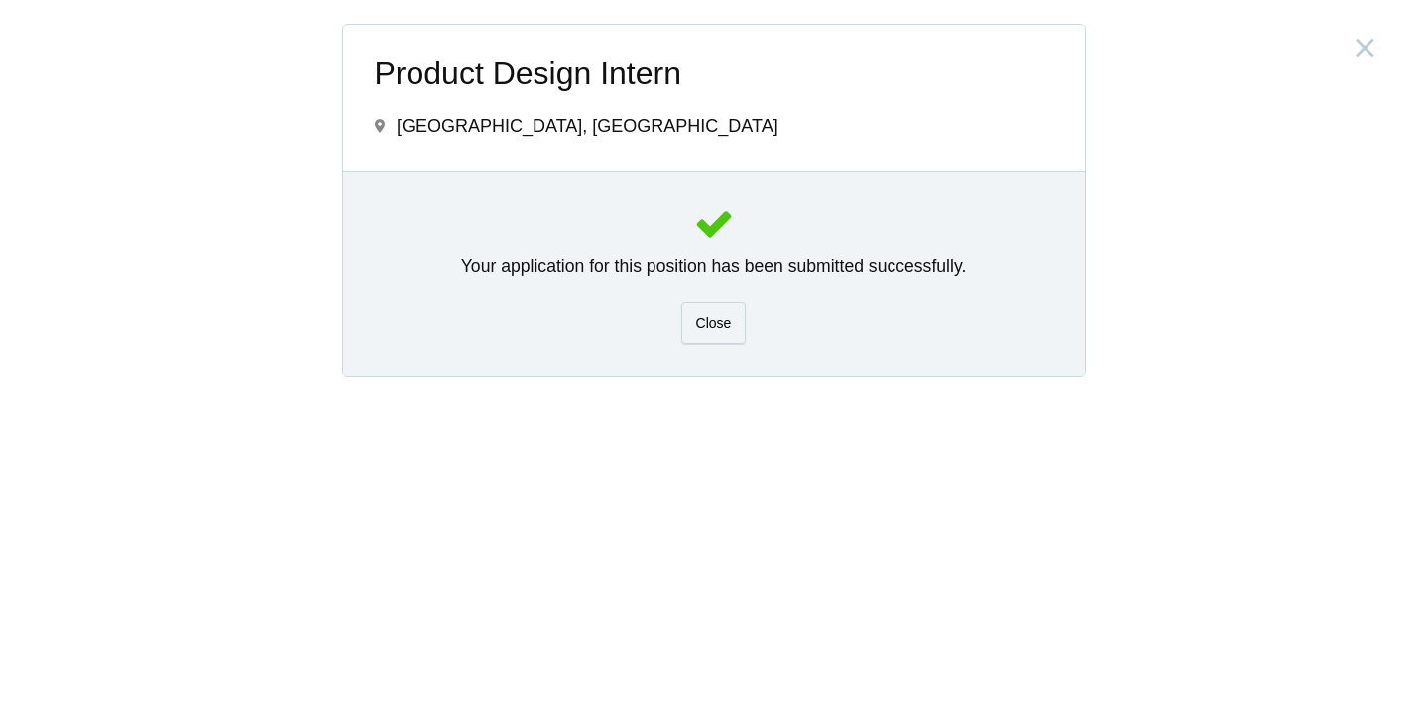
click at [497, 159] on div "Product Design Intern India, Bangalore" at bounding box center [714, 98] width 742 height 146
drag, startPoint x: 440, startPoint y: 122, endPoint x: 559, endPoint y: 121, distance: 119.0
click at [559, 121] on div "Product Design Intern India, Bangalore" at bounding box center [714, 98] width 742 height 146
copy span "Bangalore"
click at [709, 339] on div "Close" at bounding box center [713, 323] width 65 height 42
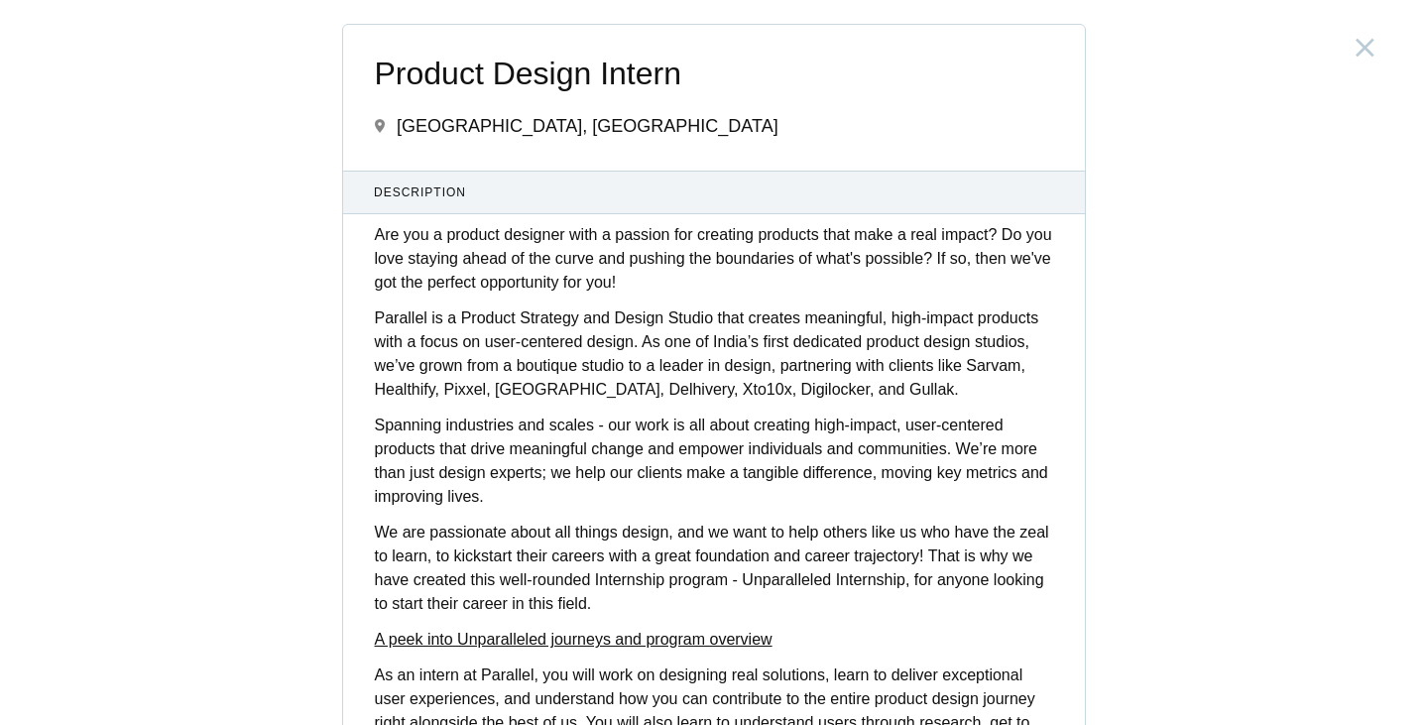
click at [535, 85] on span "Product Design Intern" at bounding box center [714, 74] width 678 height 35
click at [1369, 57] on icon at bounding box center [1364, 48] width 19 height 32
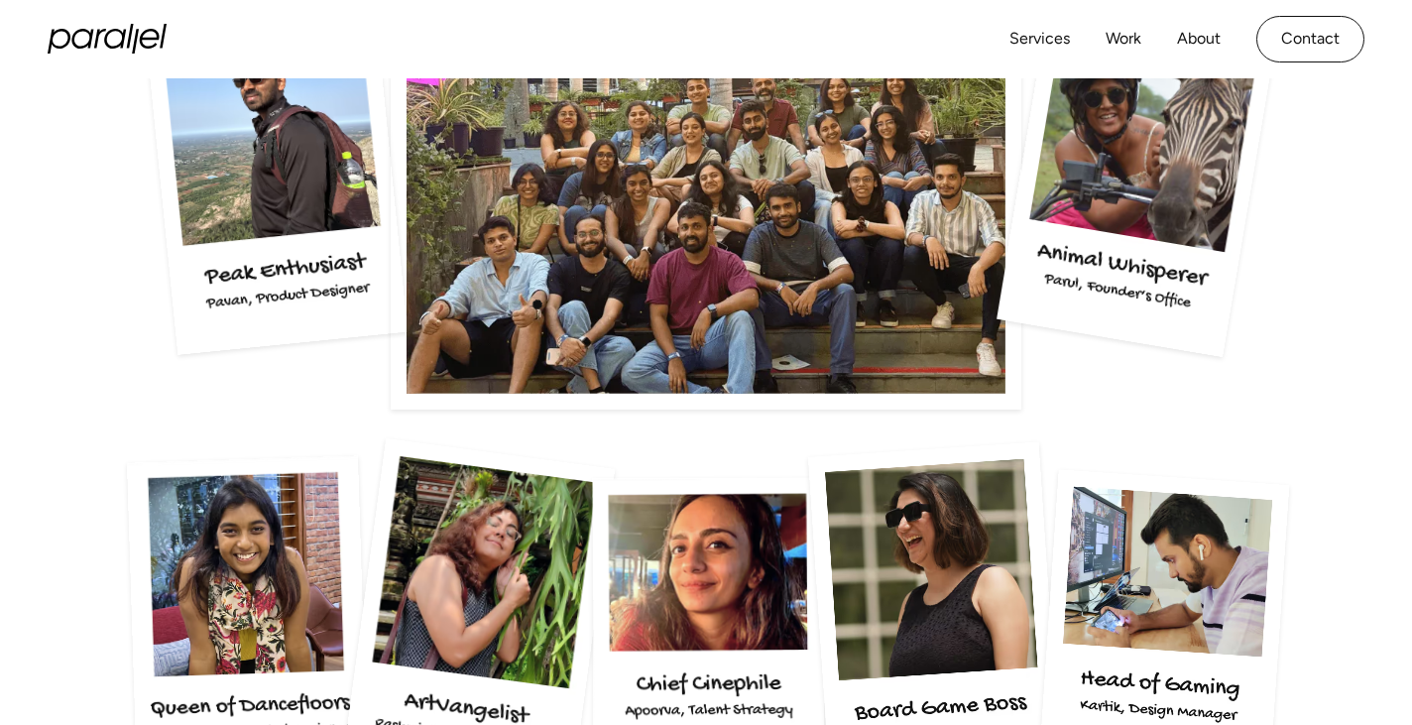
scroll to position [3172, 0]
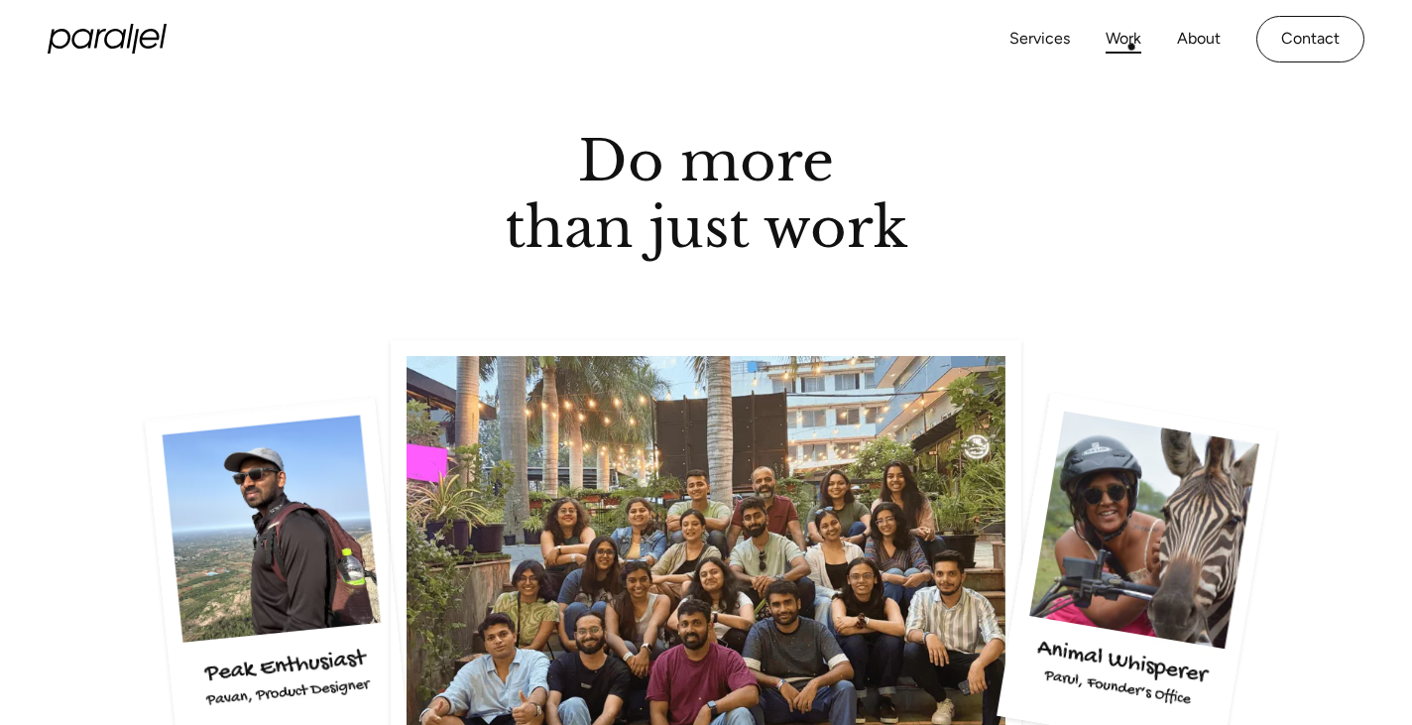
click at [1131, 36] on link "Work" at bounding box center [1123, 39] width 36 height 29
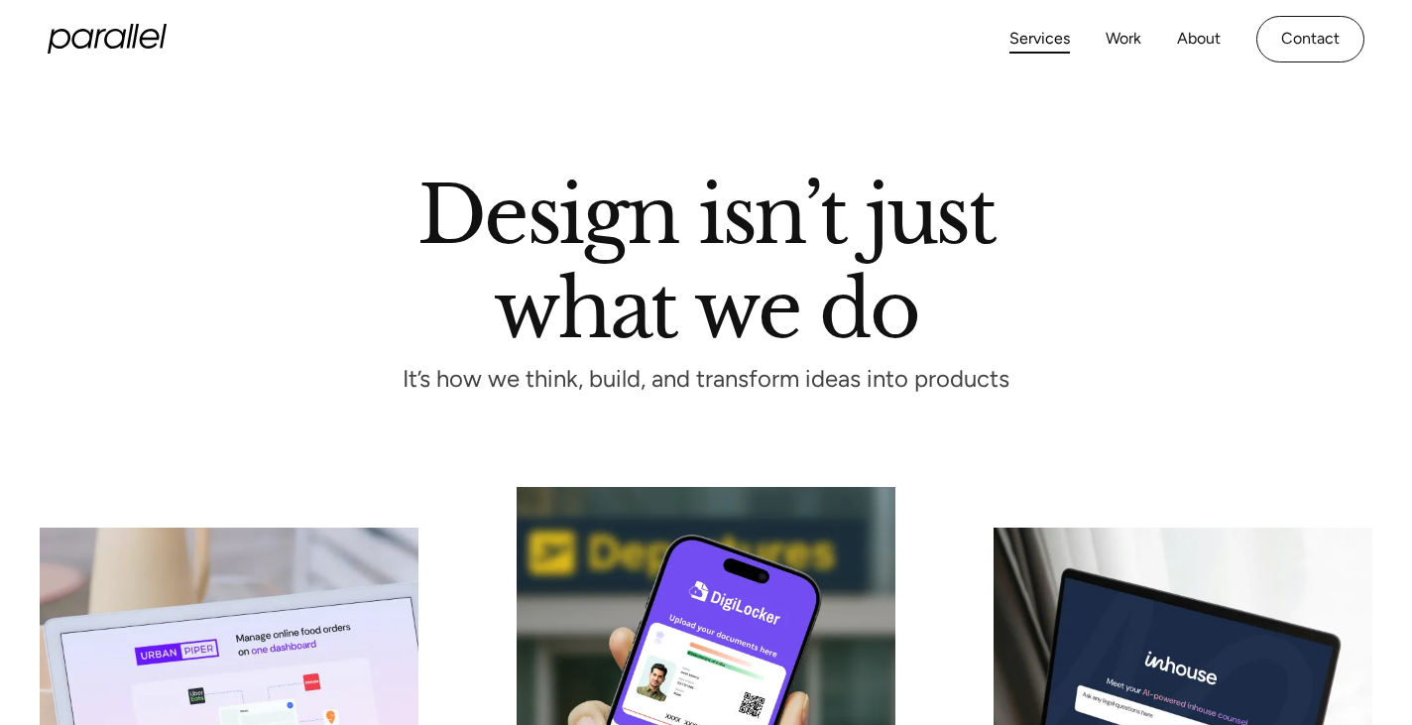
click at [126, 38] on icon "home" at bounding box center [107, 39] width 119 height 30
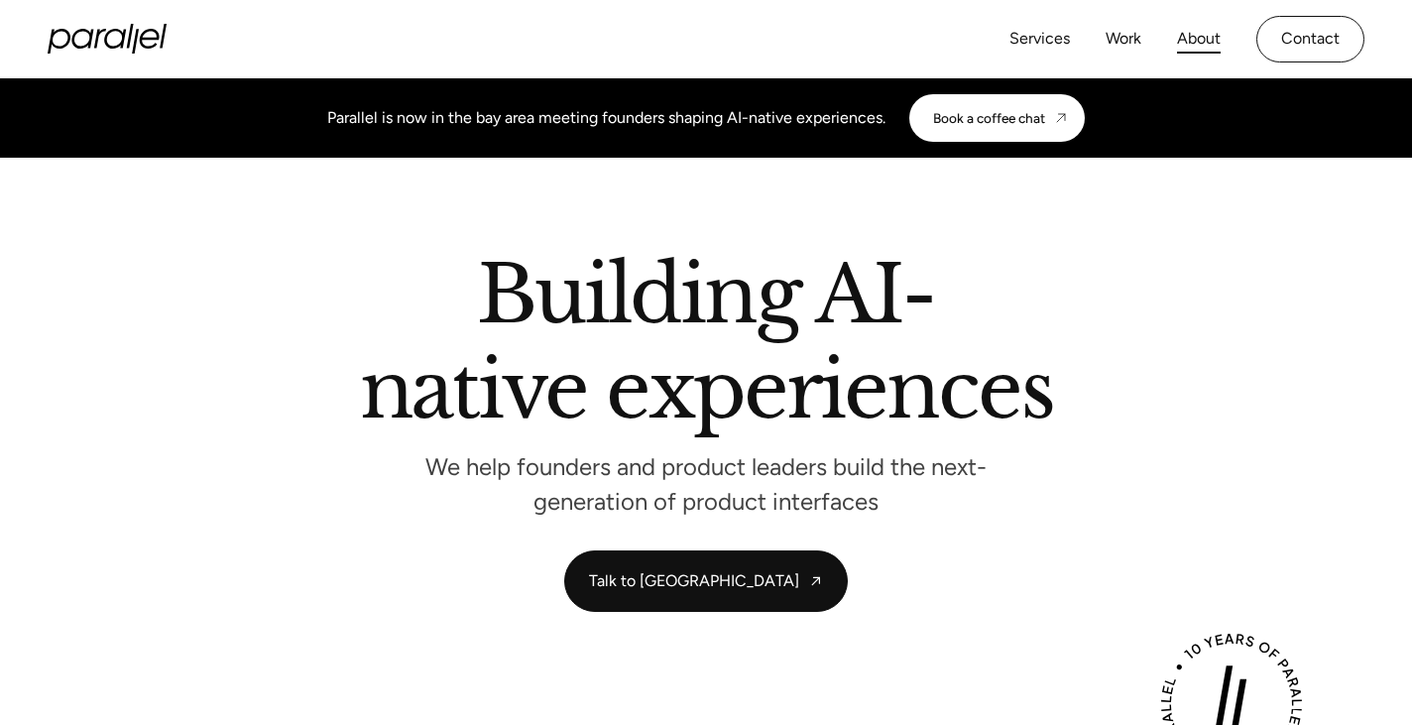
click at [1186, 46] on link "About" at bounding box center [1199, 39] width 44 height 29
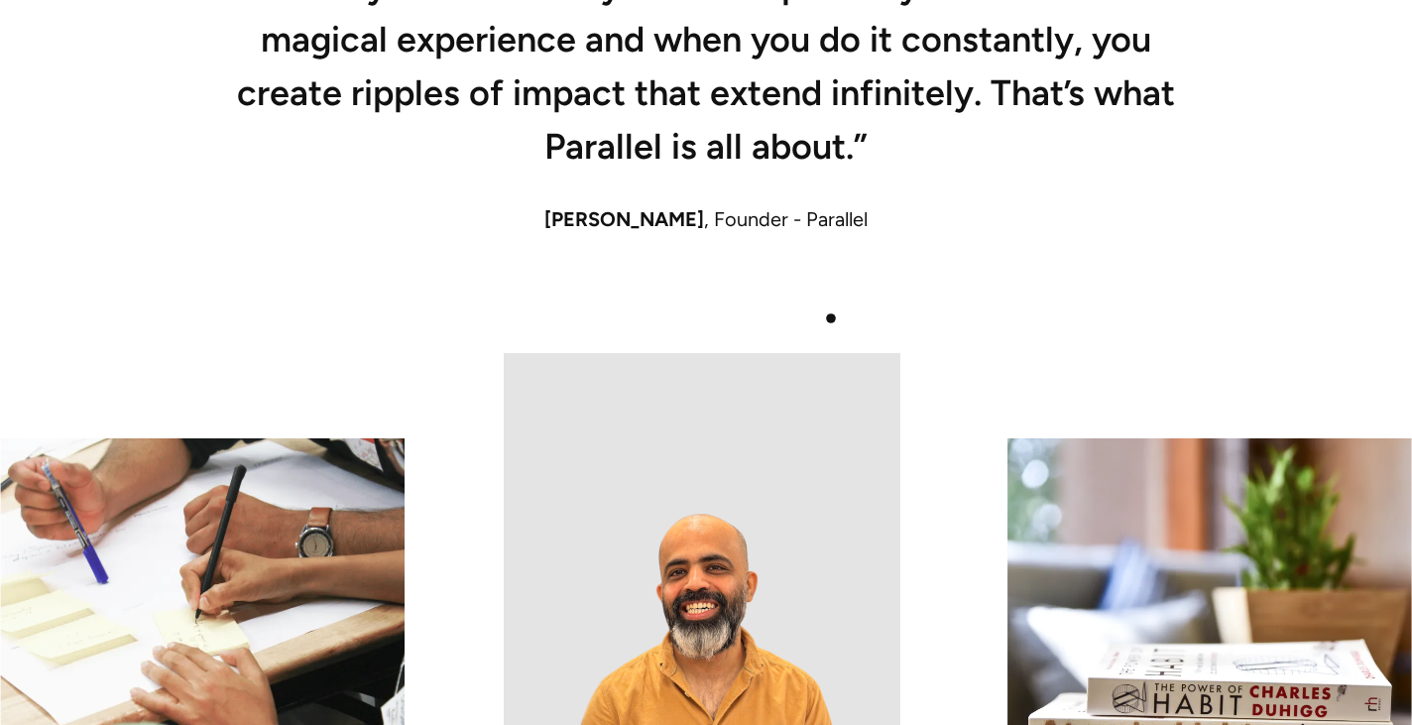
scroll to position [1388, 0]
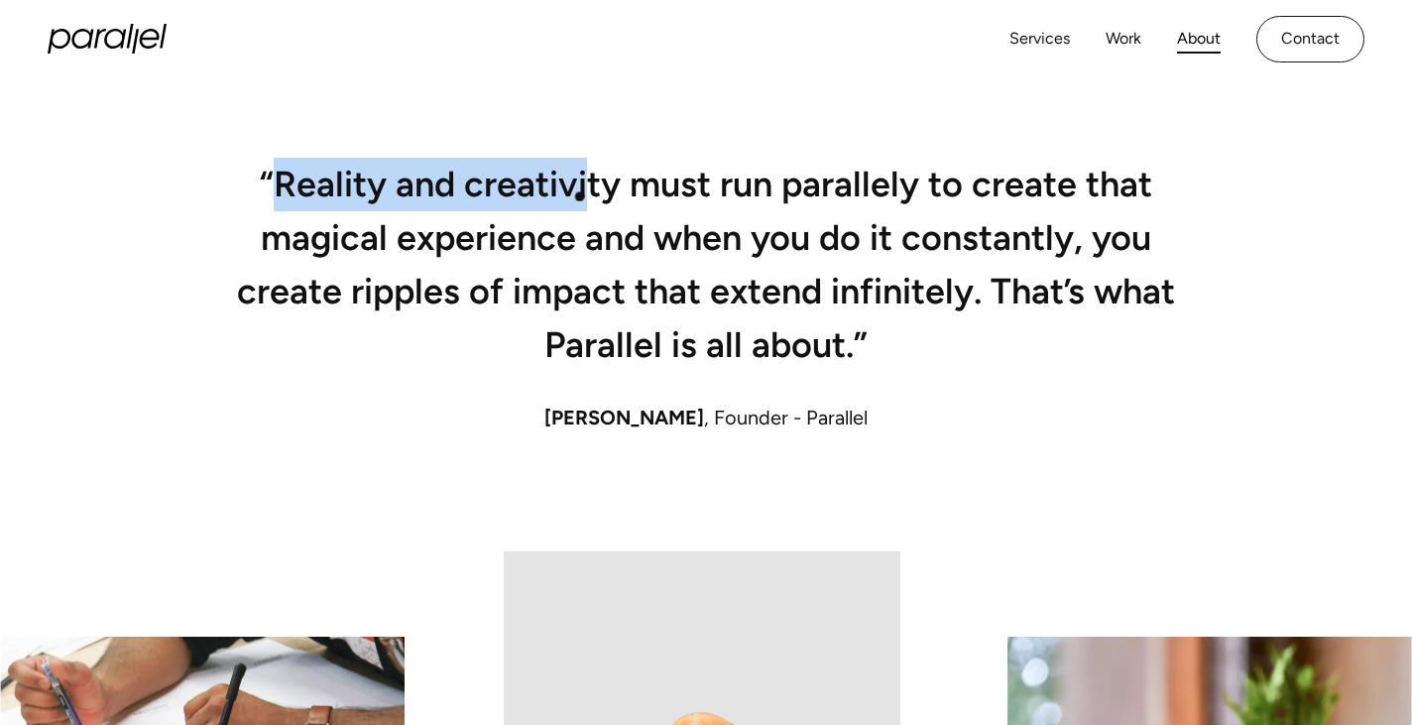
drag, startPoint x: 278, startPoint y: 187, endPoint x: 594, endPoint y: 192, distance: 316.3
click at [594, 192] on h2 "“Reality and creativity must run parallely to create that magical experience an…" at bounding box center [706, 271] width 952 height 200
